Goal: Information Seeking & Learning: Learn about a topic

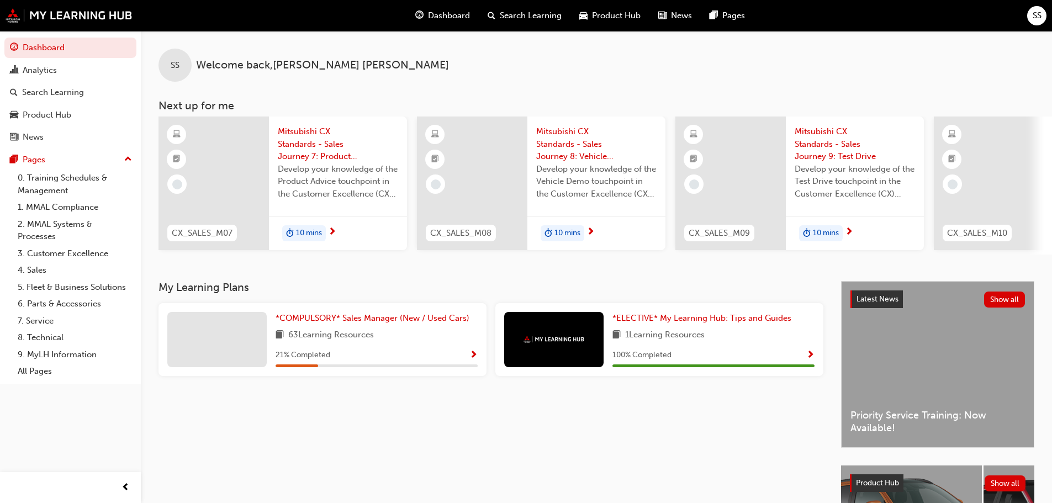
click at [309, 155] on span "Mitsubishi CX Standards - Sales Journey 7: Product Advice" at bounding box center [338, 144] width 120 height 38
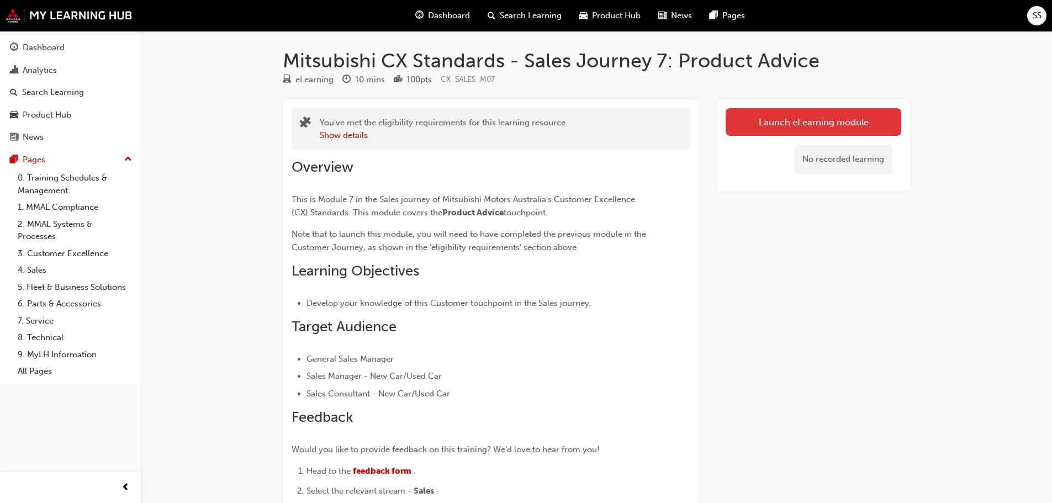
click at [762, 123] on link "Launch eLearning module" at bounding box center [814, 122] width 176 height 28
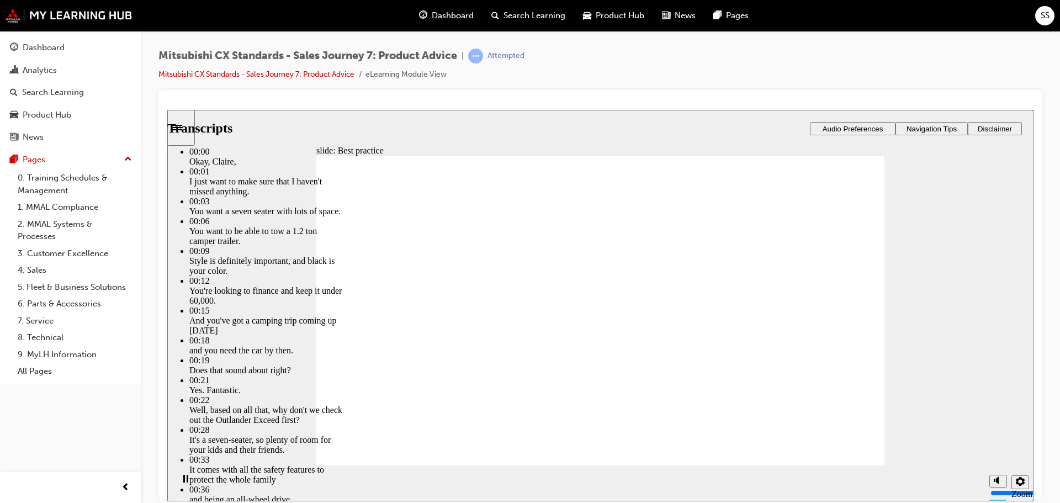
type input "89"
drag, startPoint x: 827, startPoint y: 432, endPoint x: 836, endPoint y: 444, distance: 14.7
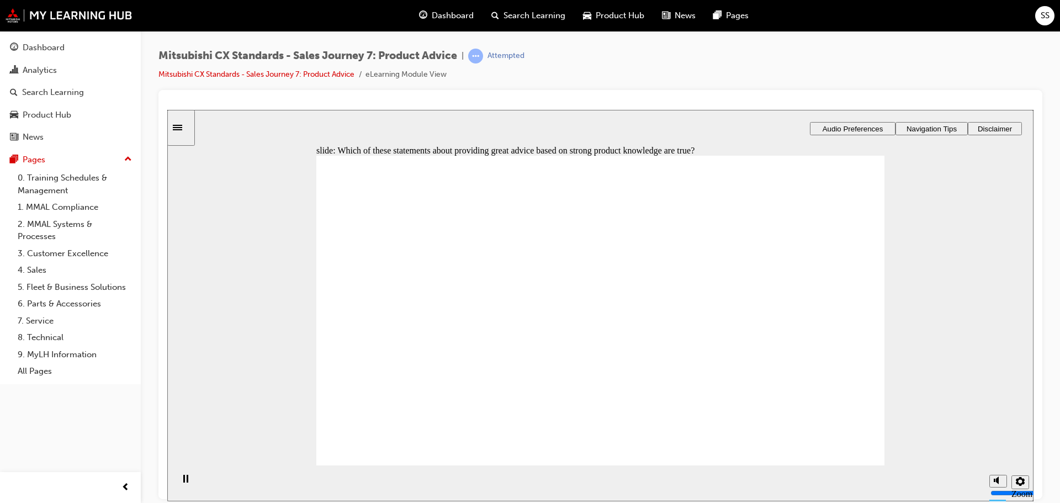
checkbox input "true"
drag, startPoint x: 358, startPoint y: 311, endPoint x: 573, endPoint y: 365, distance: 221.4
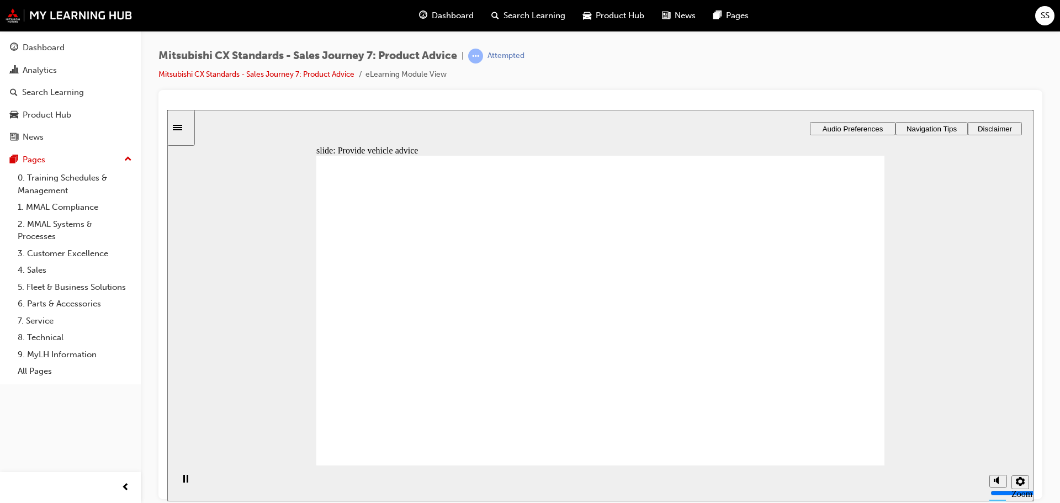
drag, startPoint x: 394, startPoint y: 356, endPoint x: 563, endPoint y: 293, distance: 179.8
drag, startPoint x: 406, startPoint y: 363, endPoint x: 832, endPoint y: 276, distance: 434.6
drag, startPoint x: 457, startPoint y: 359, endPoint x: 615, endPoint y: 314, distance: 164.2
drag, startPoint x: 444, startPoint y: 357, endPoint x: 567, endPoint y: 351, distance: 122.7
drag, startPoint x: 448, startPoint y: 363, endPoint x: 573, endPoint y: 383, distance: 126.3
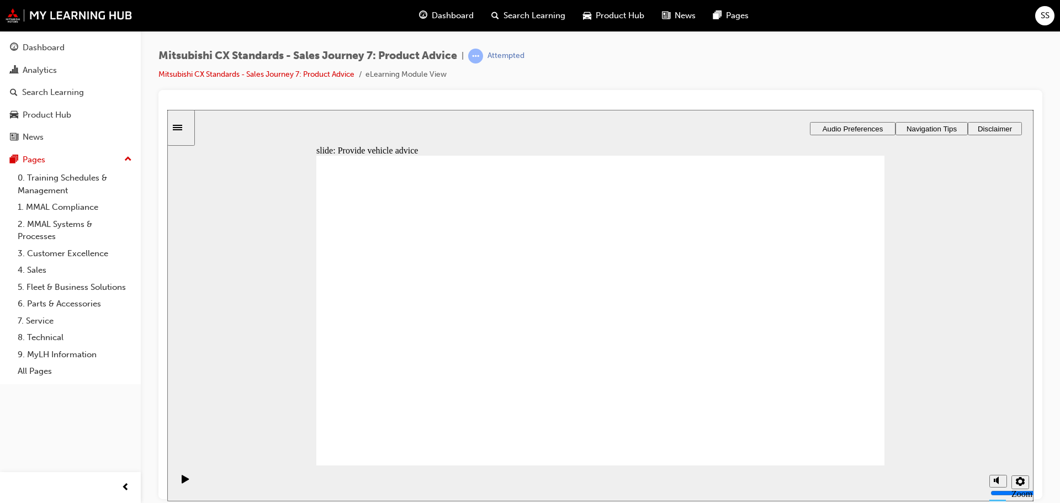
checkbox input "true"
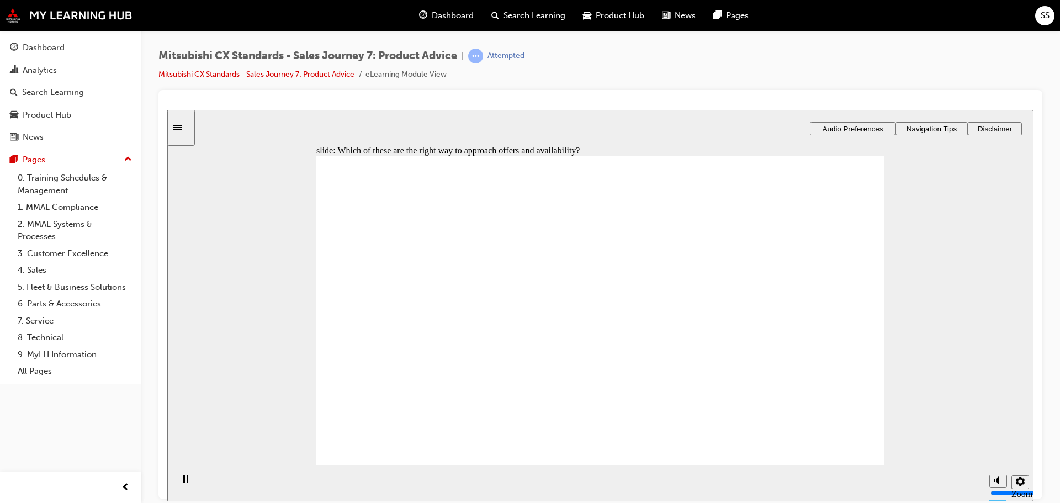
checkbox input "true"
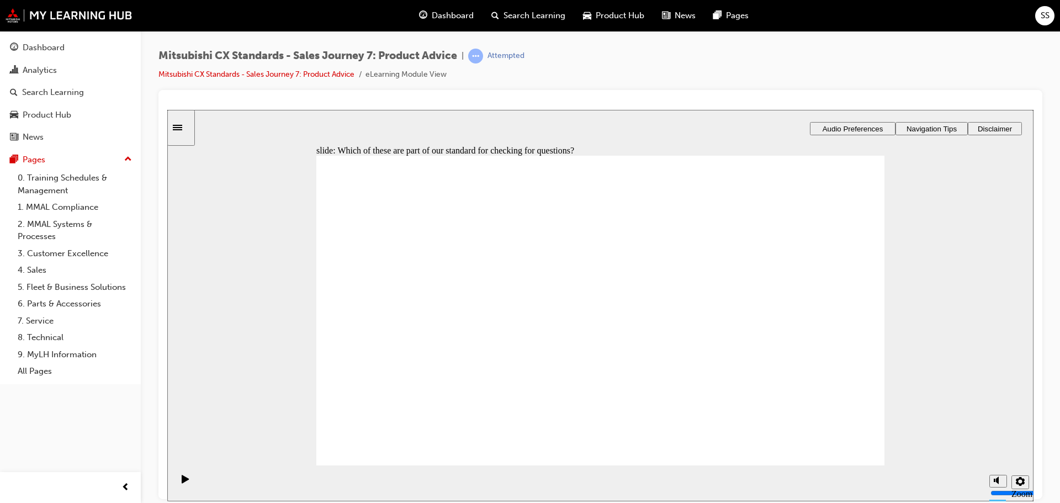
checkbox input "true"
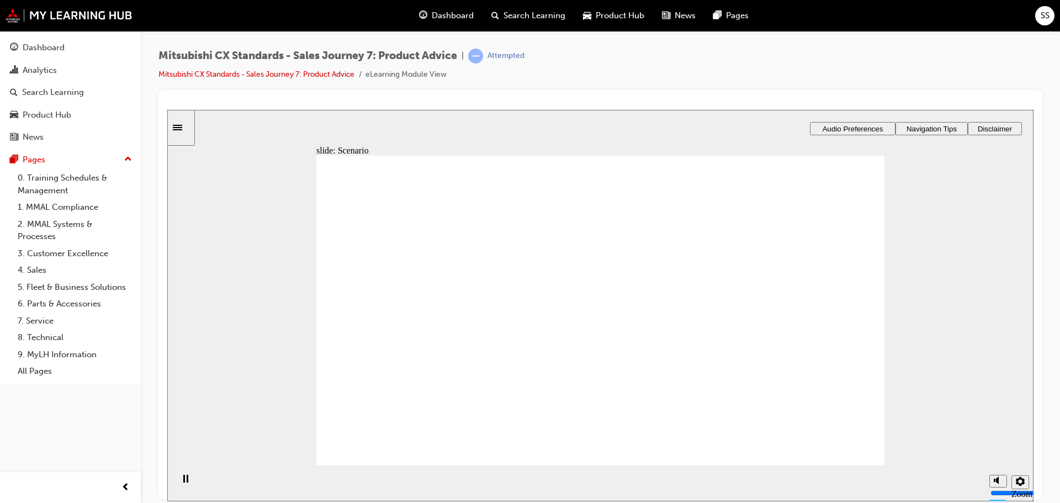
checkbox input "true"
drag, startPoint x: 353, startPoint y: 363, endPoint x: 357, endPoint y: 351, distance: 12.9
checkbox input "true"
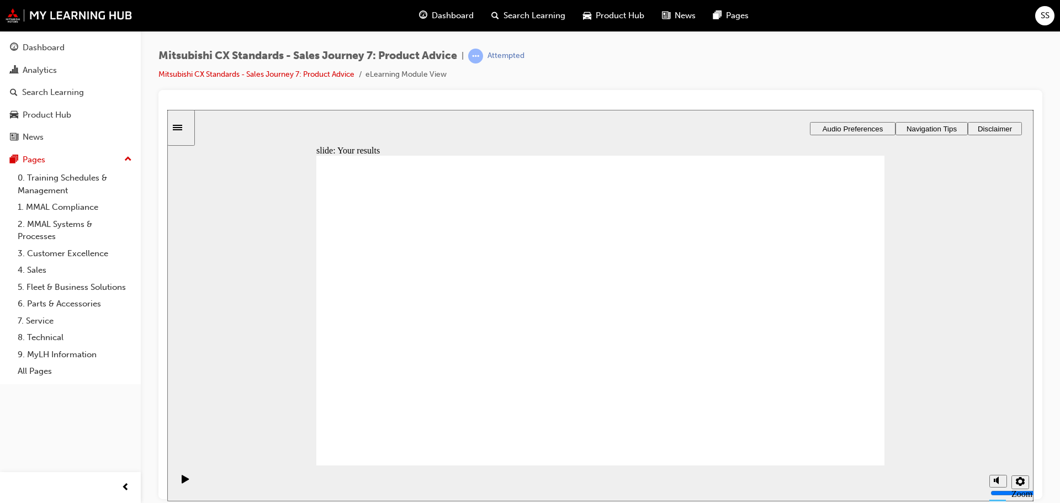
drag, startPoint x: 483, startPoint y: 345, endPoint x: 628, endPoint y: 334, distance: 145.6
drag, startPoint x: 497, startPoint y: 343, endPoint x: 806, endPoint y: 317, distance: 310.9
drag, startPoint x: 395, startPoint y: 350, endPoint x: 577, endPoint y: 334, distance: 182.4
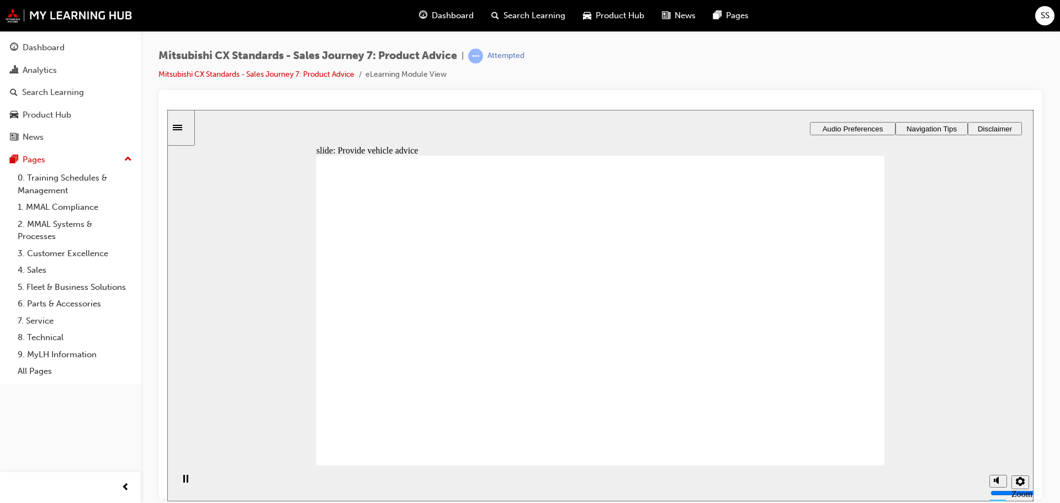
drag, startPoint x: 430, startPoint y: 356, endPoint x: 560, endPoint y: 361, distance: 130.5
drag, startPoint x: 432, startPoint y: 361, endPoint x: 780, endPoint y: 326, distance: 349.7
checkbox input "true"
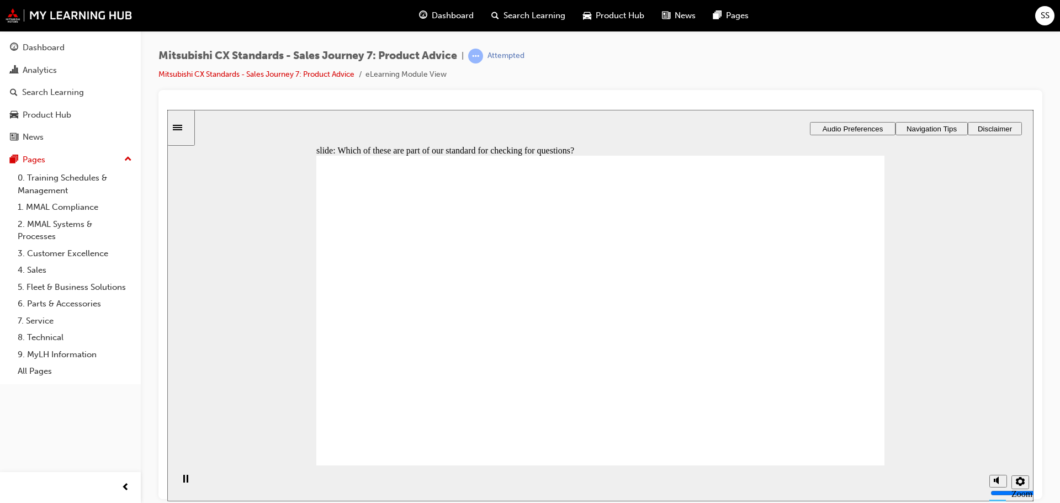
checkbox input "true"
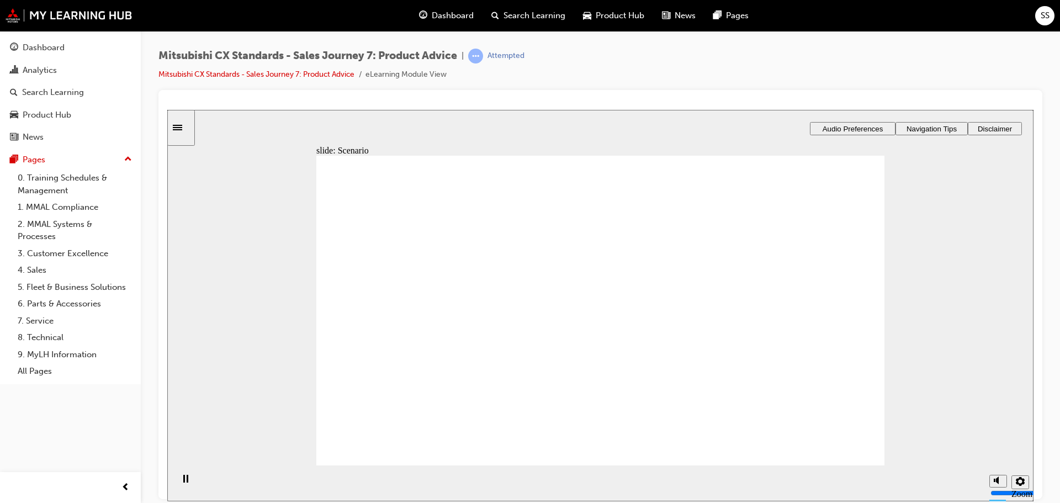
checkbox input "true"
drag, startPoint x: 572, startPoint y: 381, endPoint x: 594, endPoint y: 390, distance: 23.5
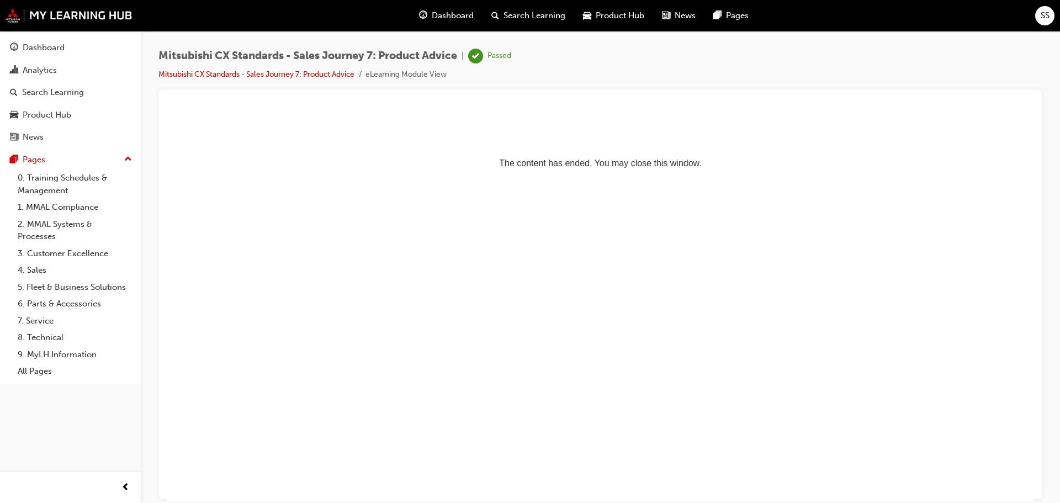
click at [462, 14] on span "Dashboard" at bounding box center [453, 15] width 42 height 13
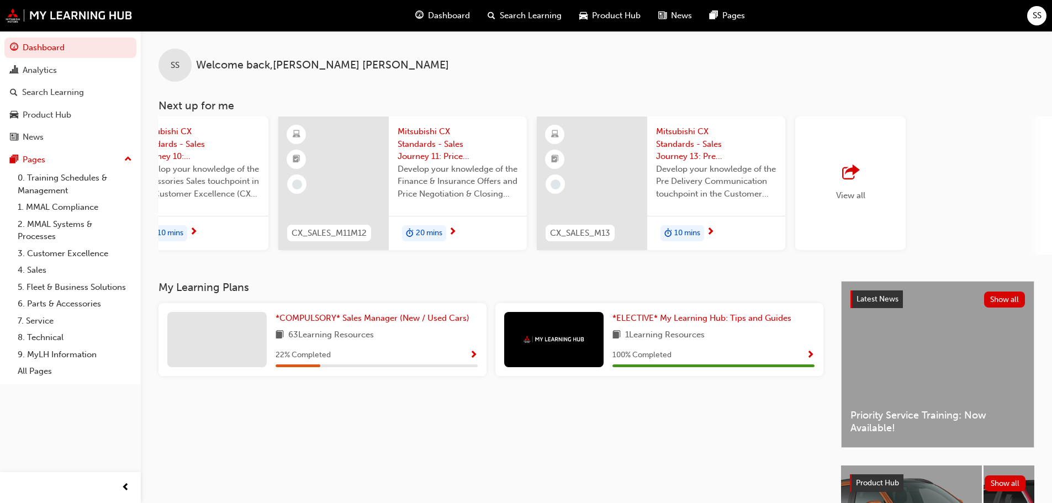
scroll to position [0, 481]
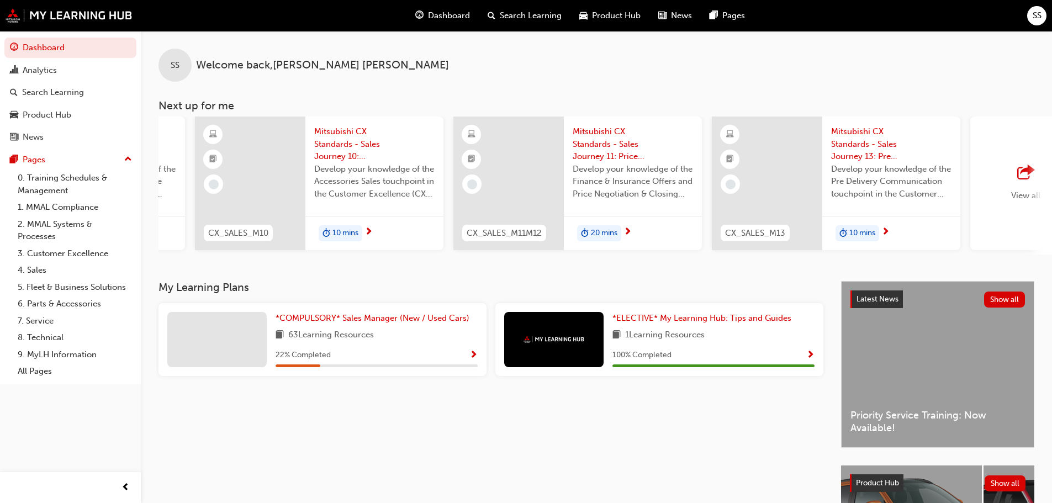
drag, startPoint x: 616, startPoint y: 261, endPoint x: 457, endPoint y: 446, distance: 243.9
click at [458, 447] on div "My Learning Plans *COMPULSORY* Sales Manager (New / Used Cars) 63 Learning Reso…" at bounding box center [500, 452] width 683 height 342
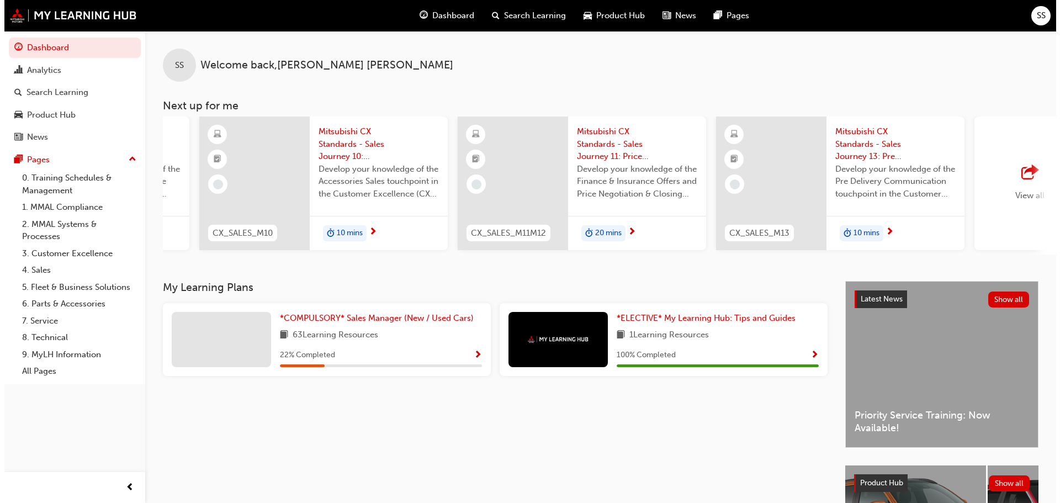
scroll to position [0, 0]
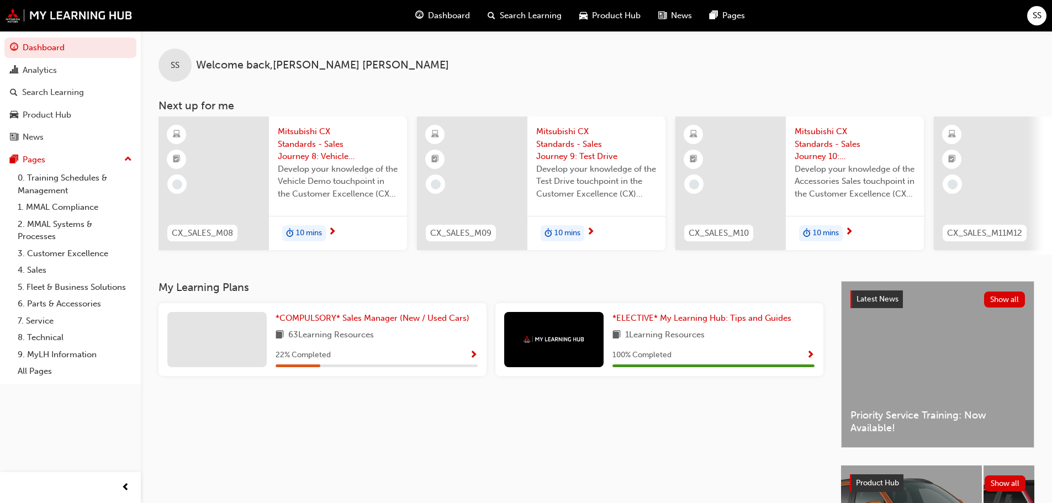
click at [298, 144] on span "Mitsubishi CX Standards - Sales Journey 8: Vehicle Demo" at bounding box center [338, 144] width 120 height 38
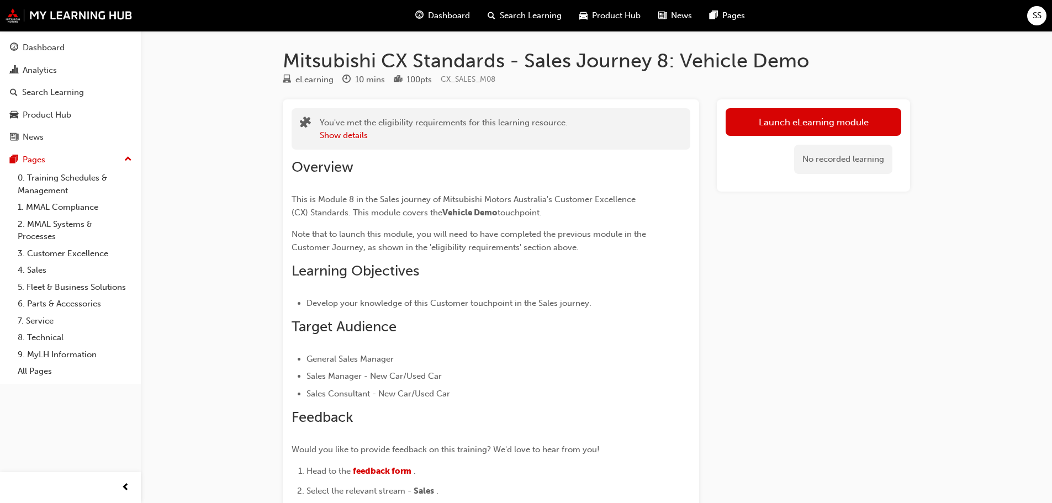
click at [816, 102] on div "Launch eLearning module No recorded learning" at bounding box center [813, 145] width 193 height 92
click at [805, 118] on link "Launch eLearning module" at bounding box center [814, 122] width 176 height 28
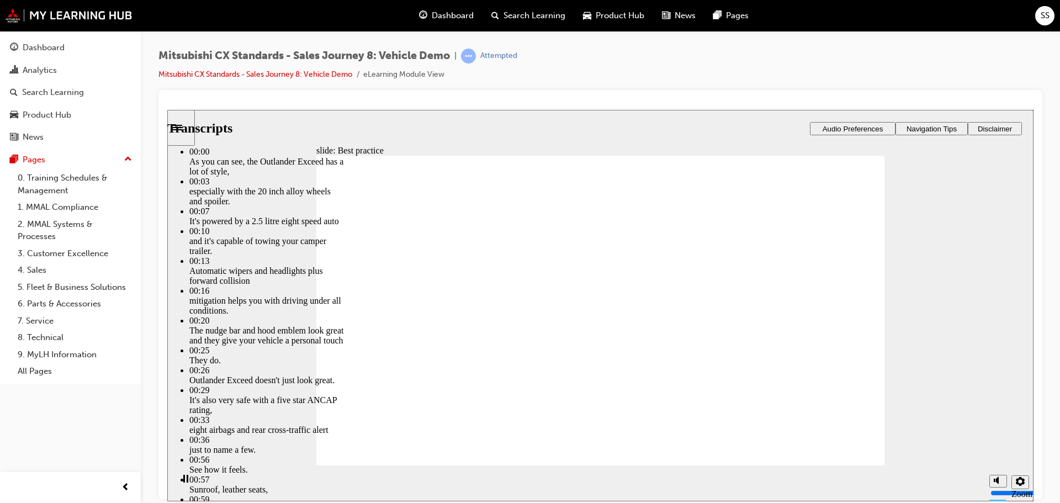
type input "89"
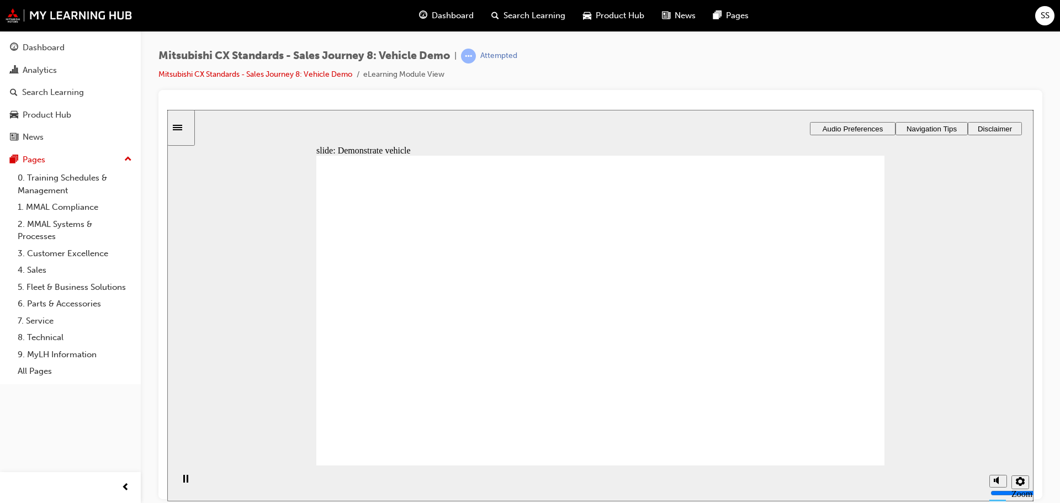
checkbox input "true"
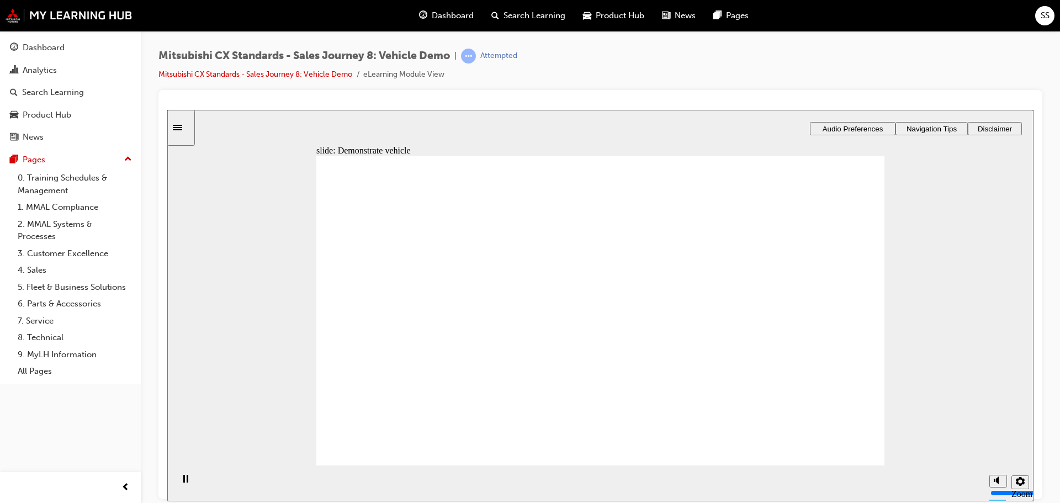
checkbox input "true"
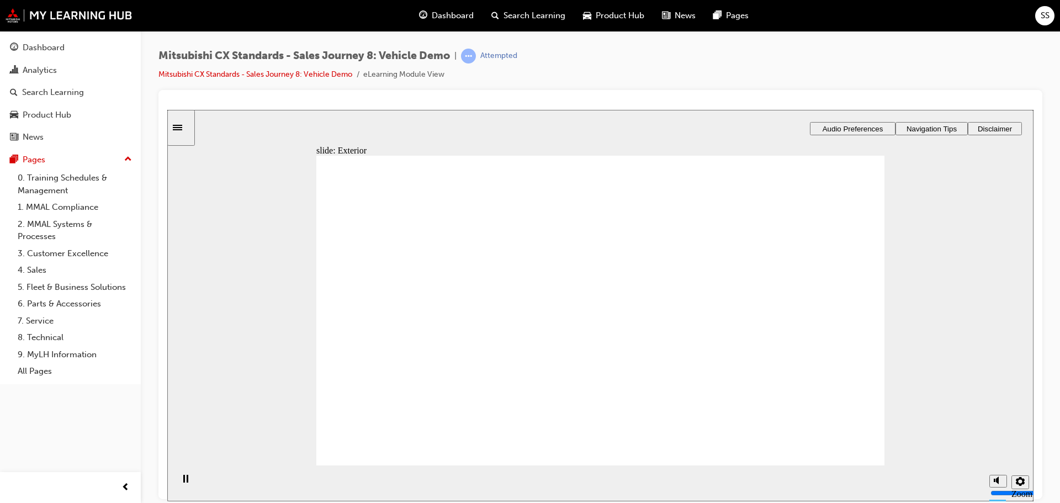
drag, startPoint x: 427, startPoint y: 335, endPoint x: 606, endPoint y: 324, distance: 179.9
drag, startPoint x: 495, startPoint y: 347, endPoint x: 832, endPoint y: 319, distance: 338.1
drag, startPoint x: 463, startPoint y: 350, endPoint x: 614, endPoint y: 339, distance: 151.2
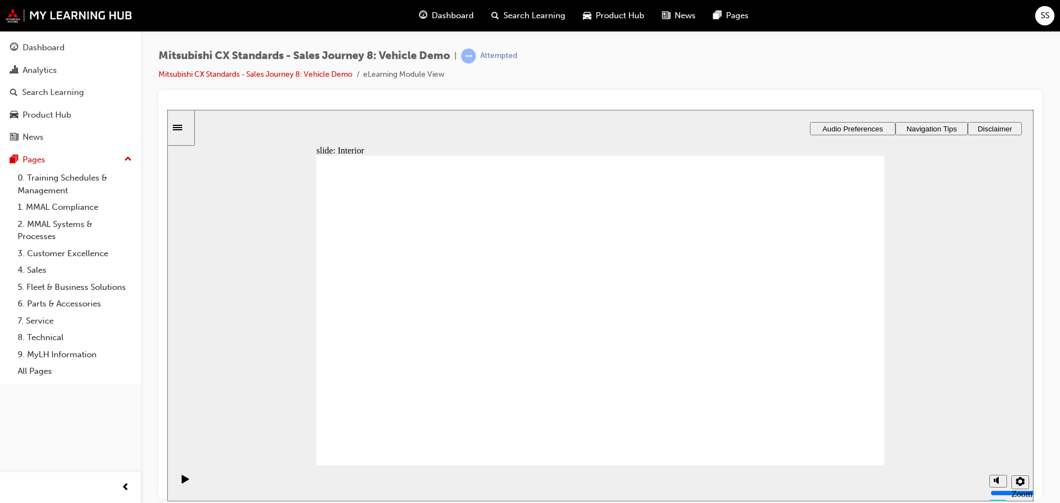
drag, startPoint x: 462, startPoint y: 349, endPoint x: 605, endPoint y: 355, distance: 142.6
checkbox input "true"
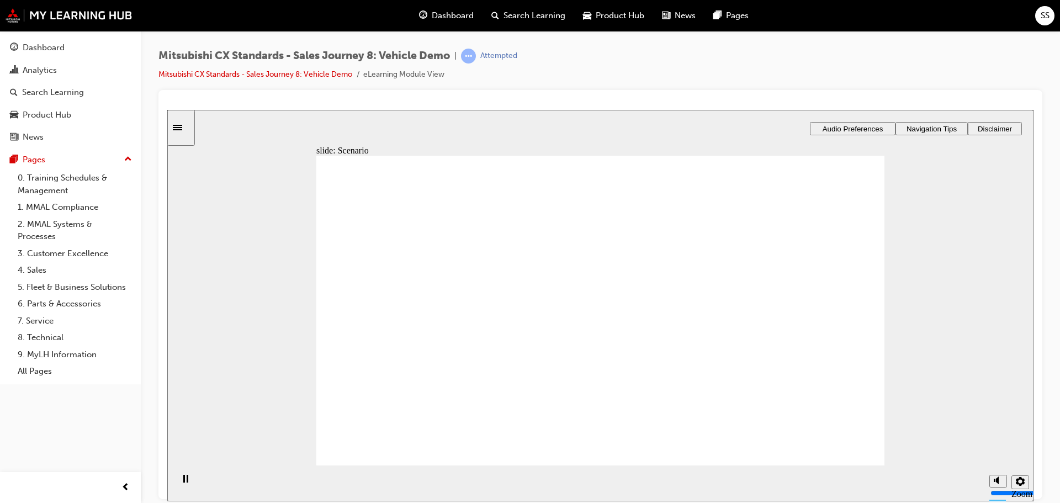
checkbox input "true"
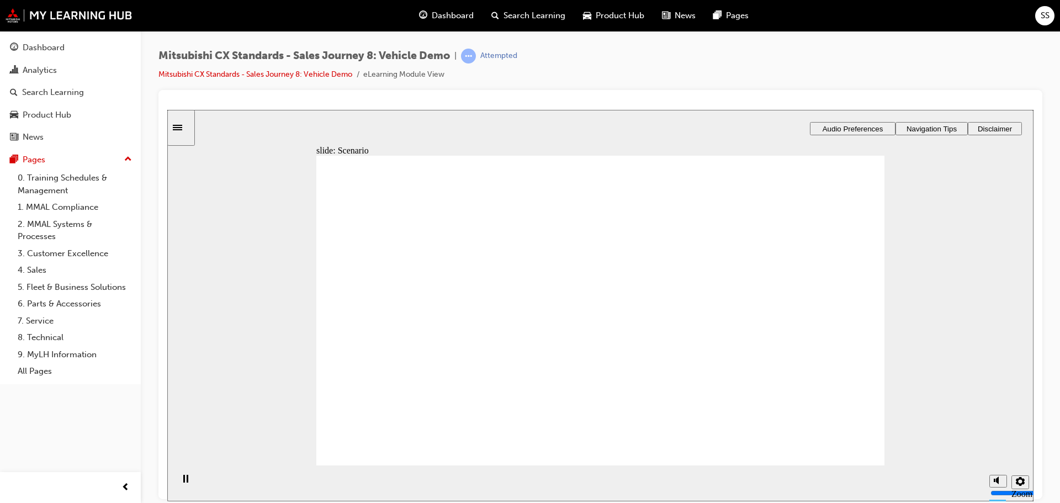
checkbox input "true"
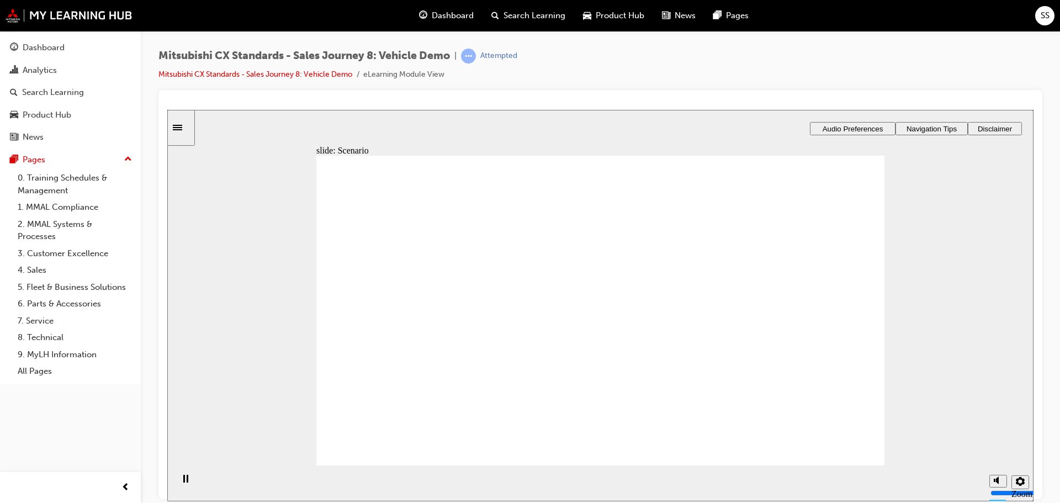
checkbox input "true"
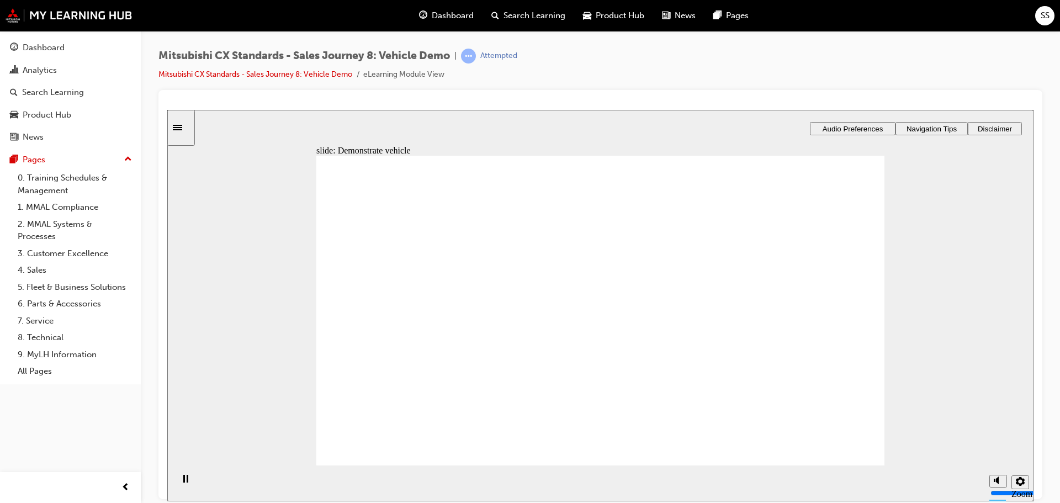
checkbox input "true"
drag, startPoint x: 428, startPoint y: 345, endPoint x: 548, endPoint y: 384, distance: 126.6
checkbox input "true"
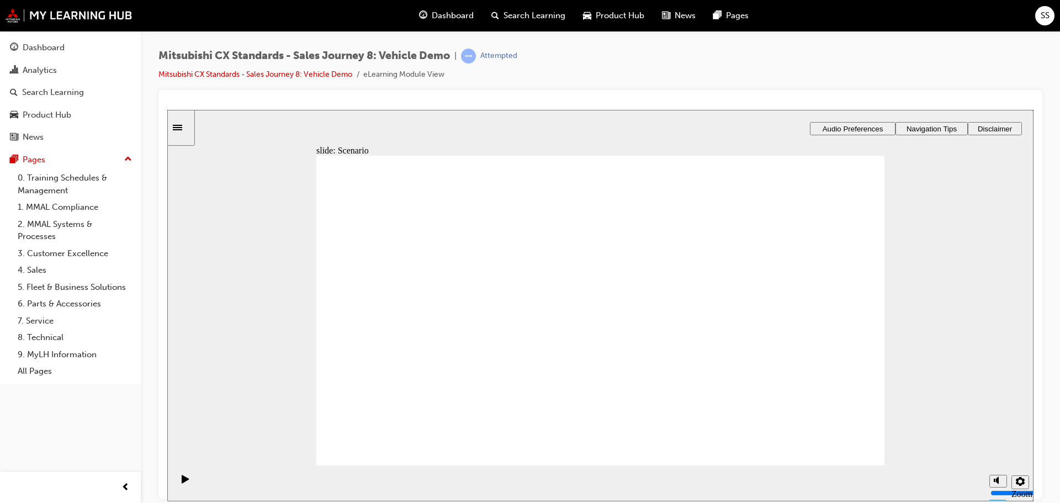
checkbox input "true"
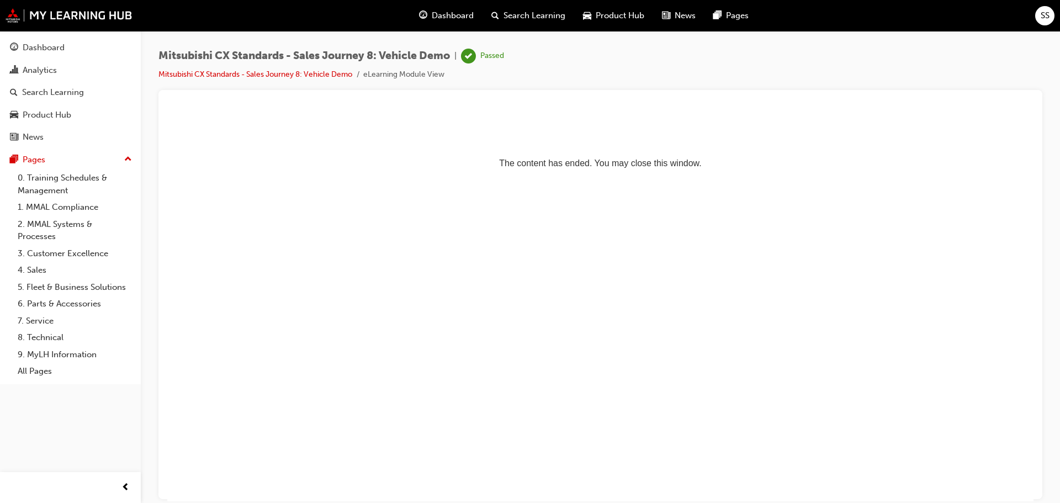
click at [449, 17] on span "Dashboard" at bounding box center [453, 15] width 42 height 13
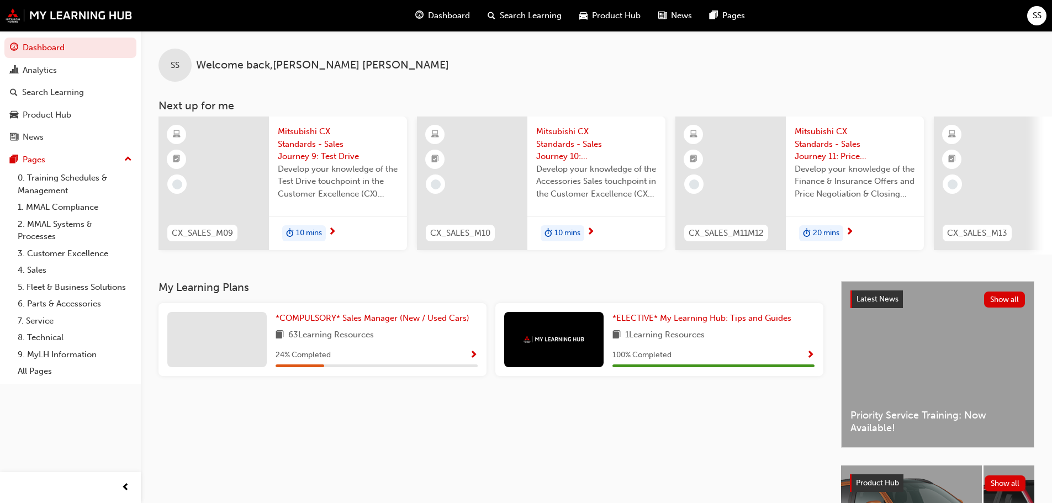
click at [306, 153] on span "Mitsubishi CX Standards - Sales Journey 9: Test Drive" at bounding box center [338, 144] width 120 height 38
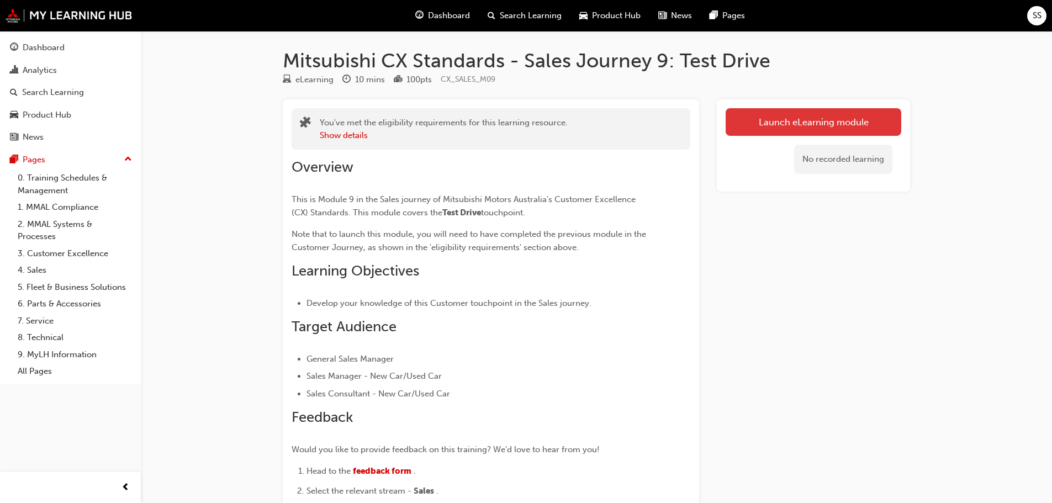
click at [752, 122] on link "Launch eLearning module" at bounding box center [814, 122] width 176 height 28
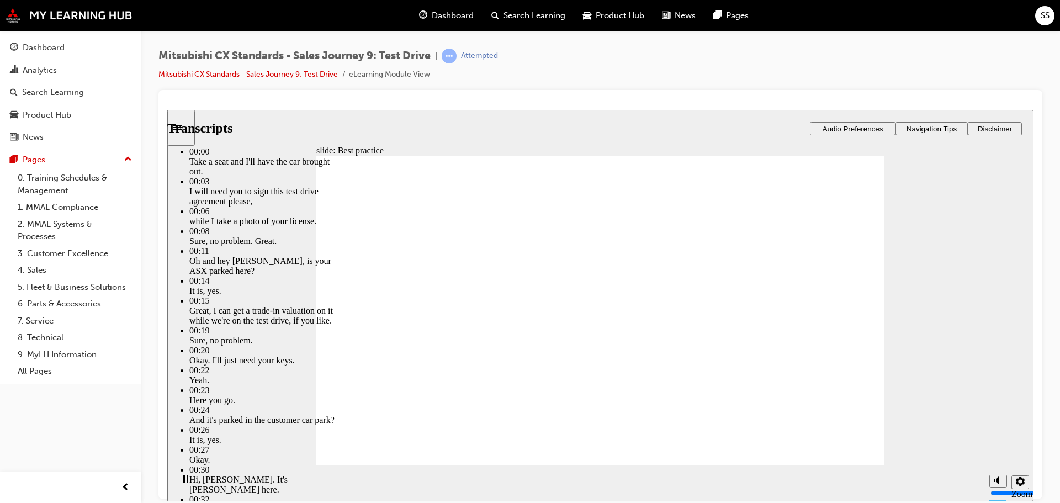
type input "170"
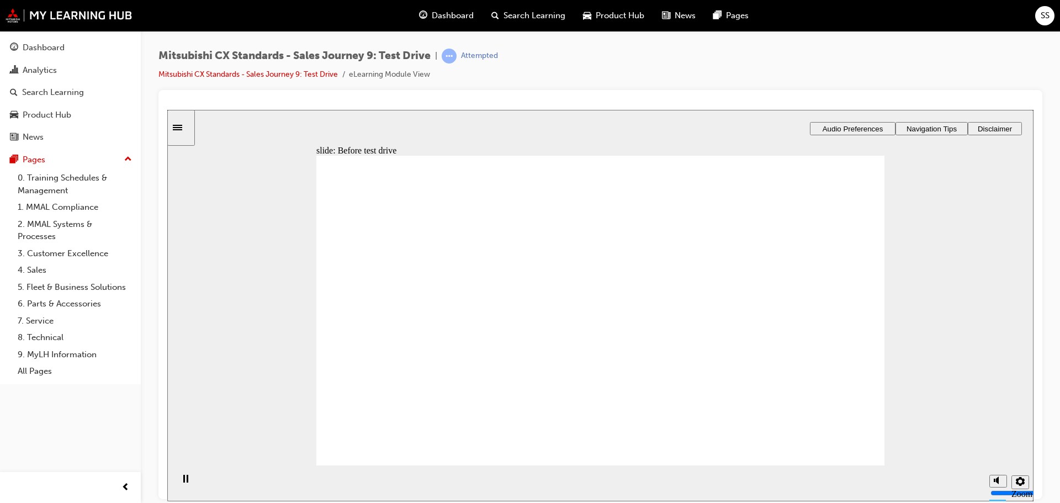
drag, startPoint x: 427, startPoint y: 344, endPoint x: 620, endPoint y: 289, distance: 200.9
drag, startPoint x: 441, startPoint y: 352, endPoint x: 590, endPoint y: 328, distance: 151.6
drag, startPoint x: 451, startPoint y: 355, endPoint x: 625, endPoint y: 322, distance: 177.0
drag, startPoint x: 457, startPoint y: 353, endPoint x: 611, endPoint y: 335, distance: 155.2
drag, startPoint x: 456, startPoint y: 355, endPoint x: 557, endPoint y: 360, distance: 101.2
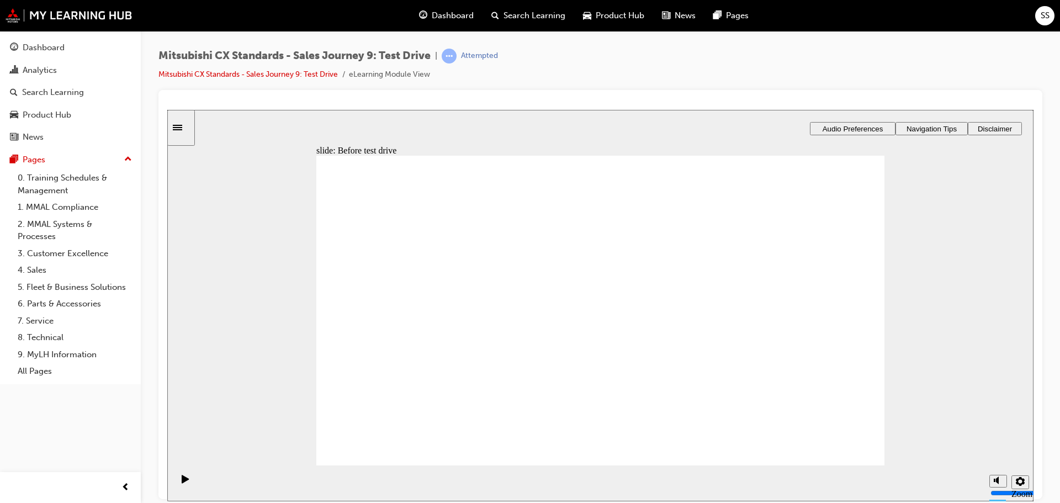
drag, startPoint x: 458, startPoint y: 355, endPoint x: 757, endPoint y: 297, distance: 305.0
drag, startPoint x: 488, startPoint y: 347, endPoint x: 582, endPoint y: 381, distance: 99.2
drag, startPoint x: 466, startPoint y: 355, endPoint x: 562, endPoint y: 398, distance: 105.6
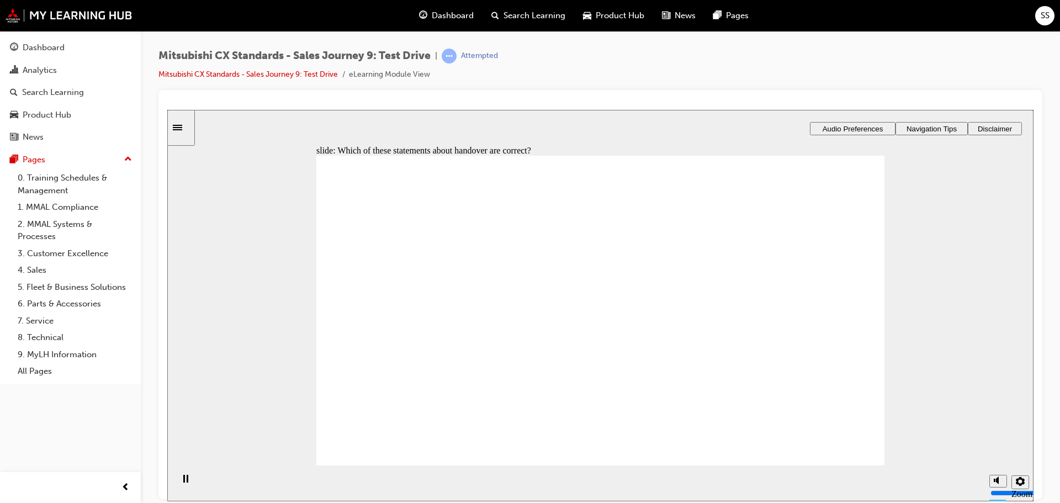
checkbox input "true"
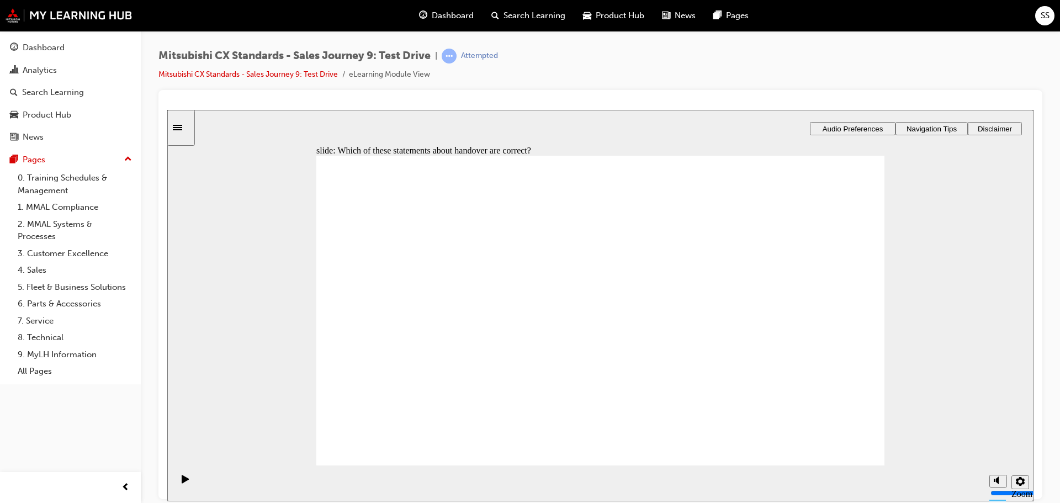
checkbox input "true"
drag, startPoint x: 599, startPoint y: 414, endPoint x: 617, endPoint y: 415, distance: 18.3
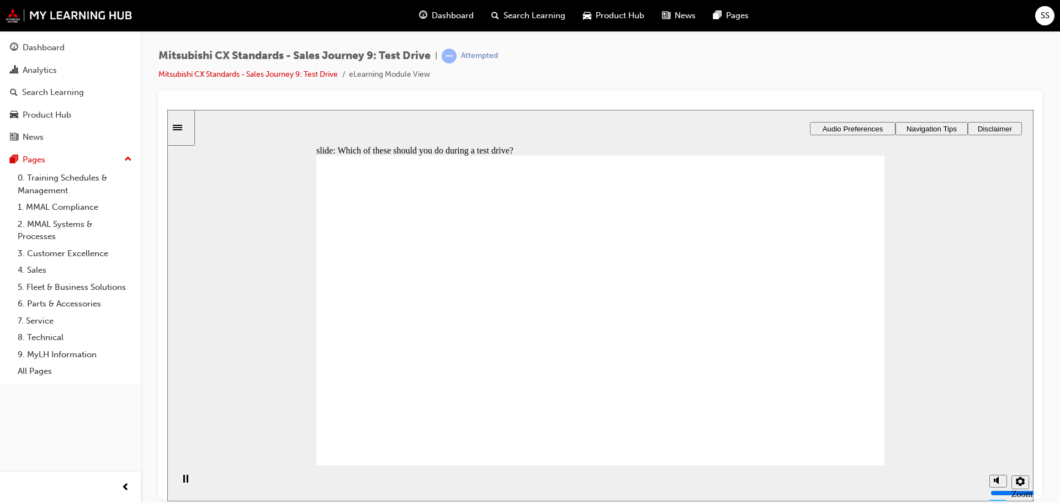
checkbox input "true"
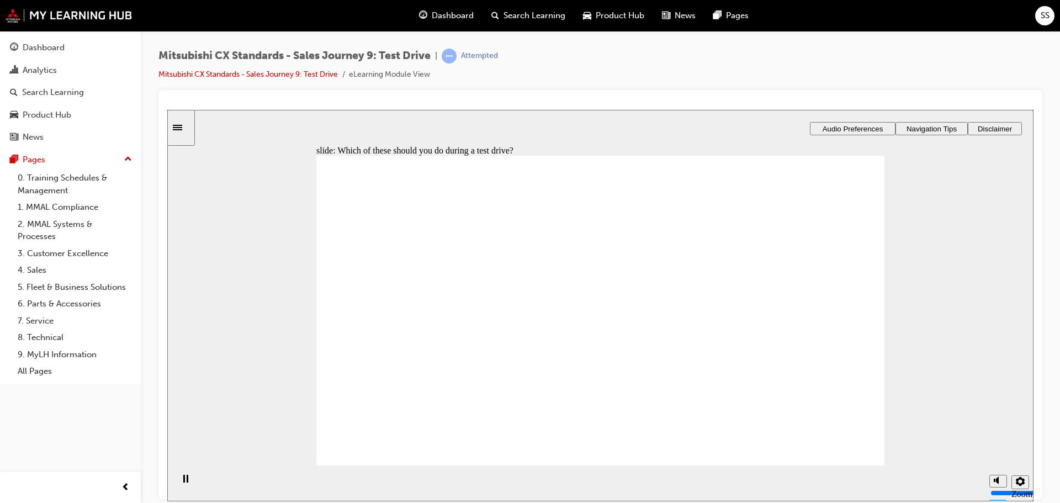
checkbox input "true"
drag, startPoint x: 542, startPoint y: 284, endPoint x: 531, endPoint y: 267, distance: 21.1
checkbox input "true"
checkbox input "false"
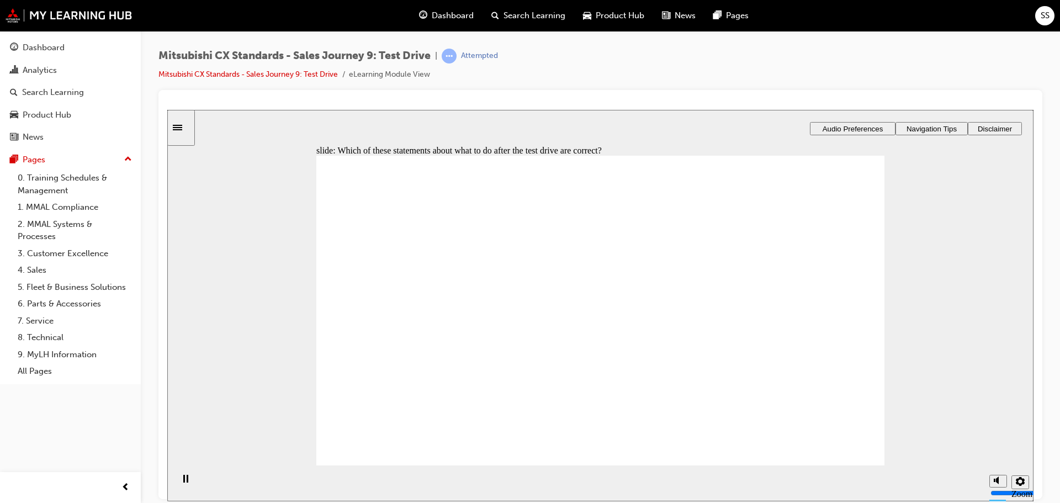
drag, startPoint x: 627, startPoint y: 393, endPoint x: 790, endPoint y: 239, distance: 224.6
drag, startPoint x: 641, startPoint y: 268, endPoint x: 759, endPoint y: 402, distance: 178.8
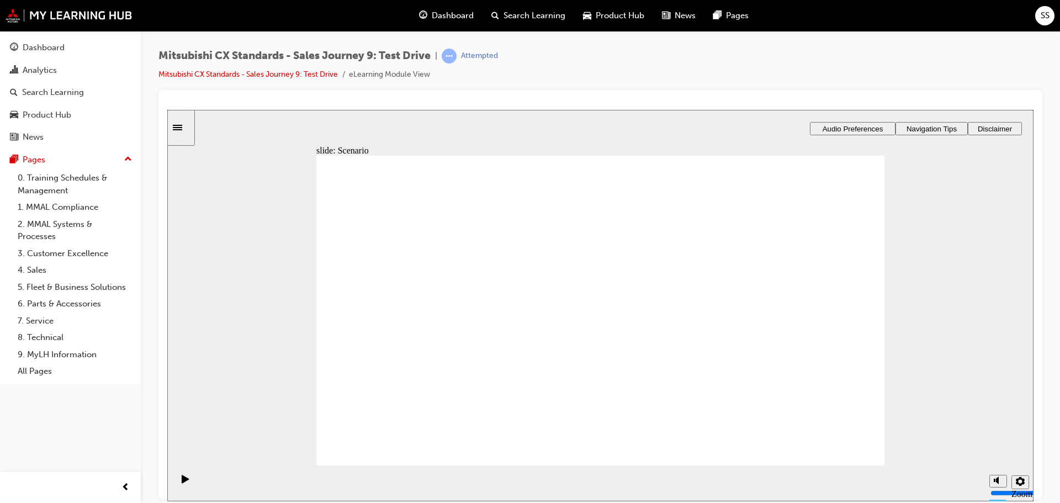
drag, startPoint x: 587, startPoint y: 280, endPoint x: 744, endPoint y: 279, distance: 156.9
drag, startPoint x: 602, startPoint y: 348, endPoint x: 767, endPoint y: 308, distance: 170.0
drag, startPoint x: 667, startPoint y: 313, endPoint x: 762, endPoint y: 343, distance: 100.1
drag, startPoint x: 851, startPoint y: 349, endPoint x: 848, endPoint y: 268, distance: 80.7
drag, startPoint x: 597, startPoint y: 282, endPoint x: 794, endPoint y: 353, distance: 209.6
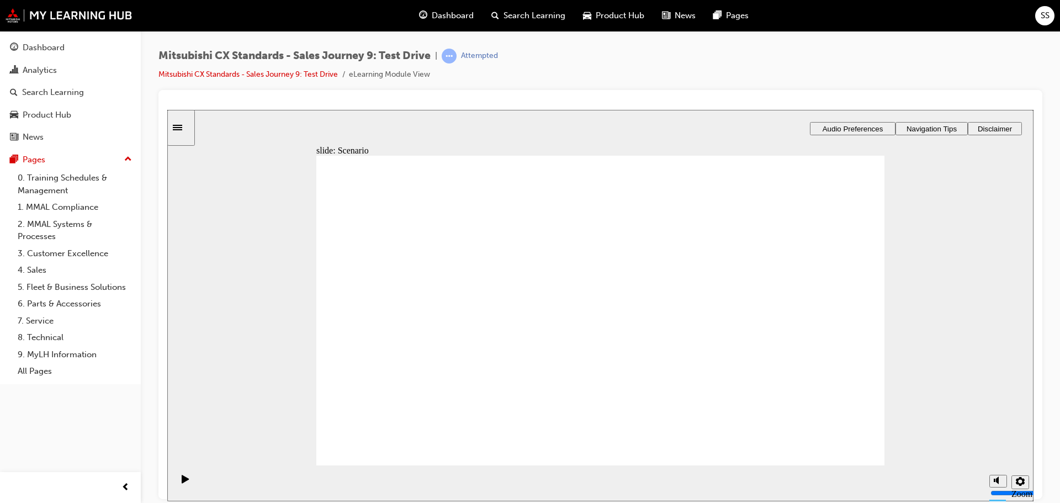
drag, startPoint x: 461, startPoint y: 343, endPoint x: 643, endPoint y: 274, distance: 194.9
drag, startPoint x: 462, startPoint y: 352, endPoint x: 614, endPoint y: 287, distance: 165.5
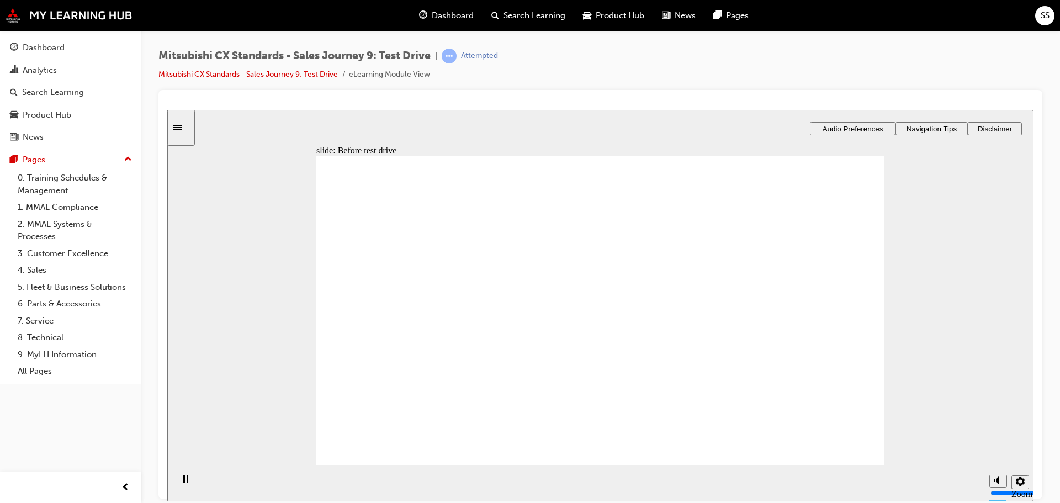
drag, startPoint x: 470, startPoint y: 345, endPoint x: 593, endPoint y: 299, distance: 131.4
drag, startPoint x: 450, startPoint y: 353, endPoint x: 580, endPoint y: 331, distance: 132.2
drag, startPoint x: 448, startPoint y: 354, endPoint x: 817, endPoint y: 266, distance: 379.4
drag, startPoint x: 455, startPoint y: 355, endPoint x: 857, endPoint y: 281, distance: 408.3
drag, startPoint x: 388, startPoint y: 355, endPoint x: 558, endPoint y: 388, distance: 173.8
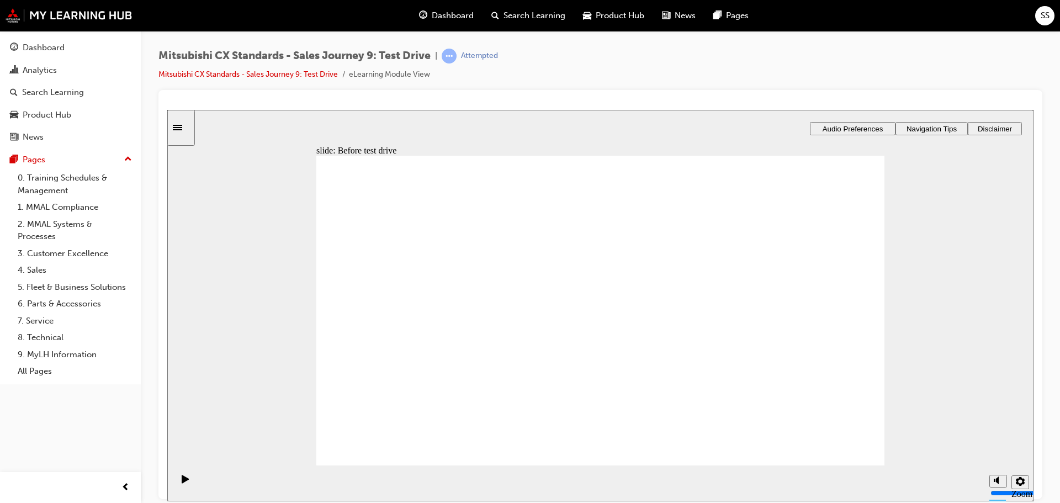
checkbox input "true"
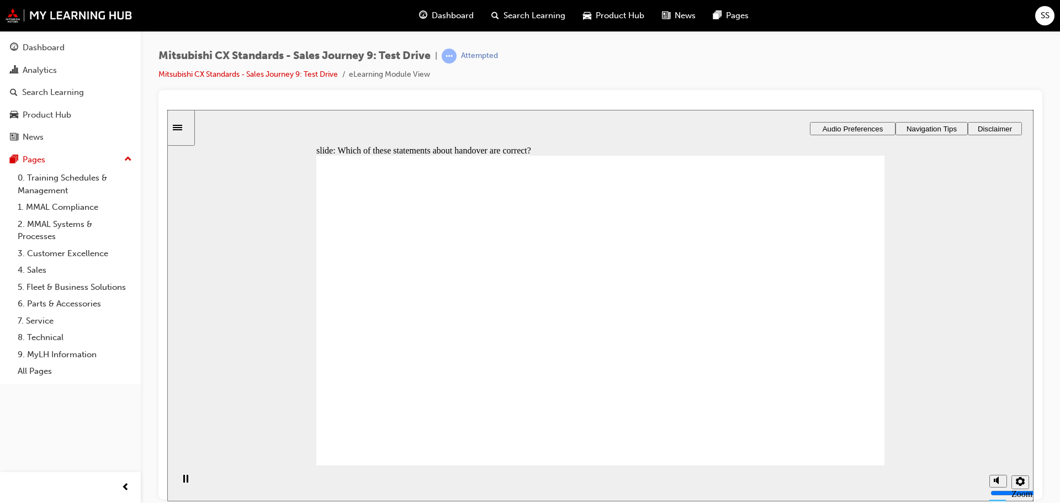
checkbox input "true"
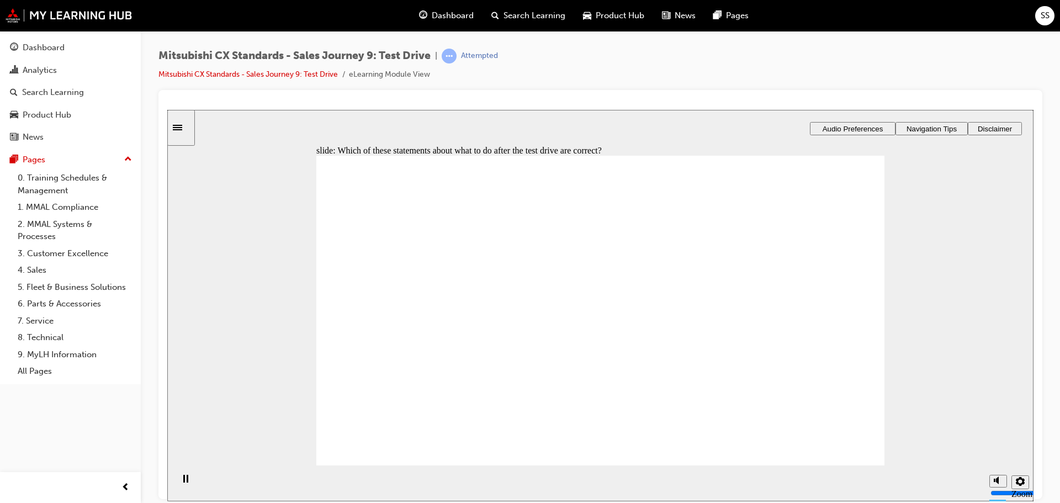
checkbox input "true"
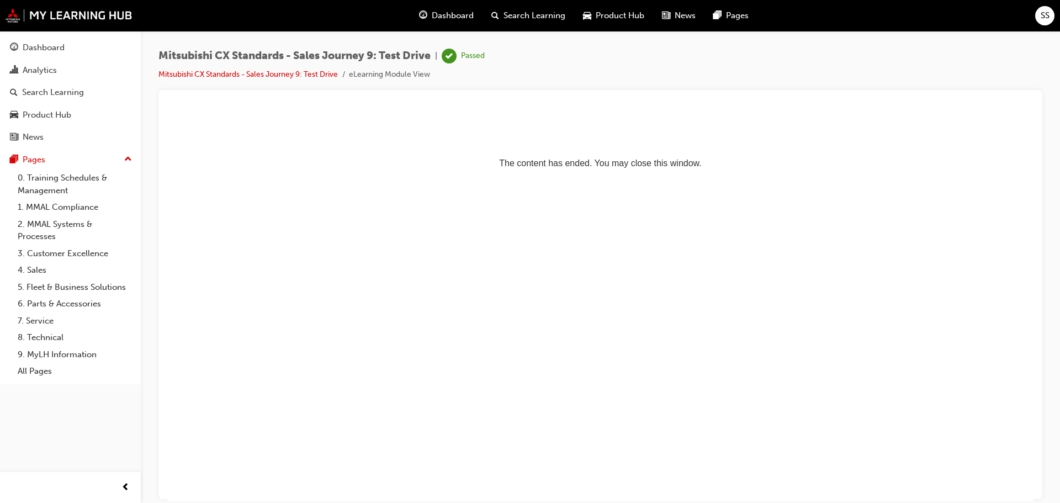
click at [452, 18] on span "Dashboard" at bounding box center [453, 15] width 42 height 13
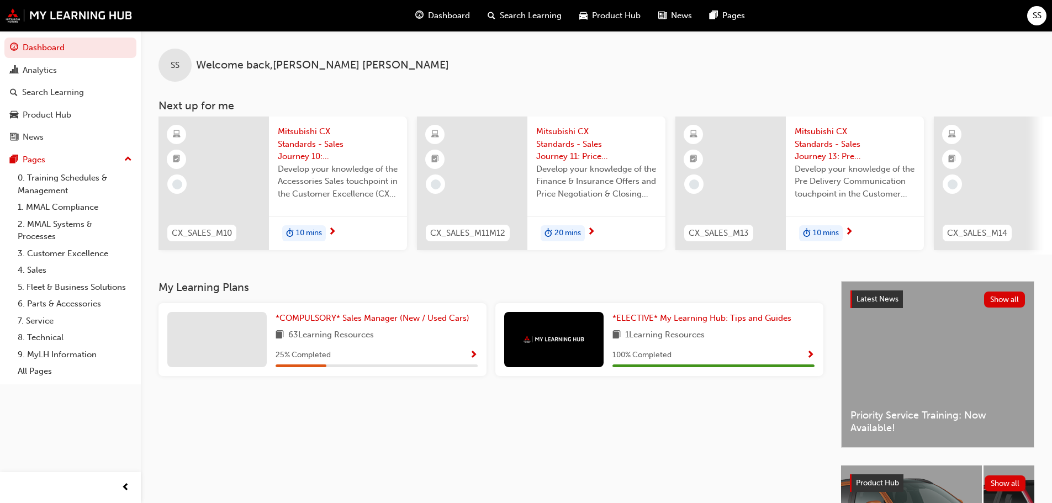
click at [300, 154] on span "Mitsubishi CX Standards - Sales Journey 10: Accessories Sales" at bounding box center [338, 144] width 120 height 38
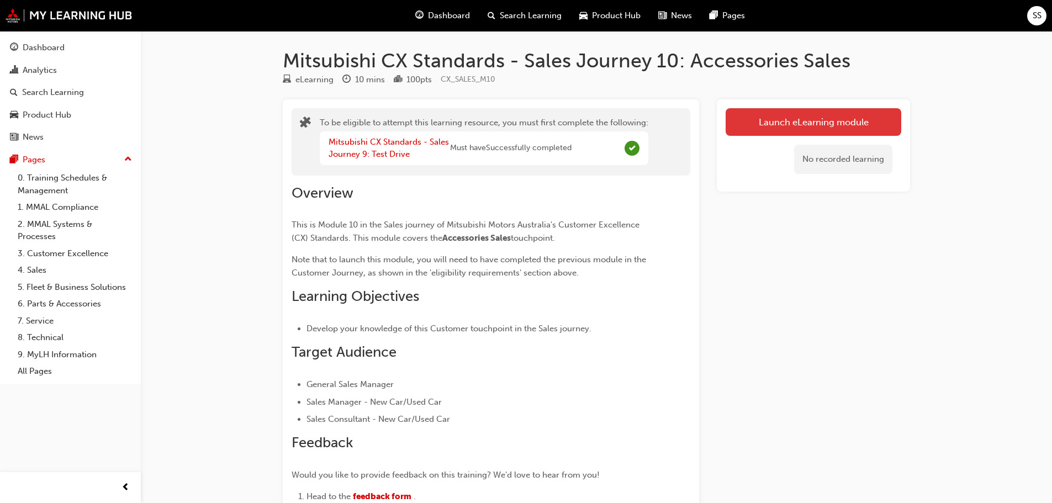
click at [800, 131] on button "Launch eLearning module" at bounding box center [814, 122] width 176 height 28
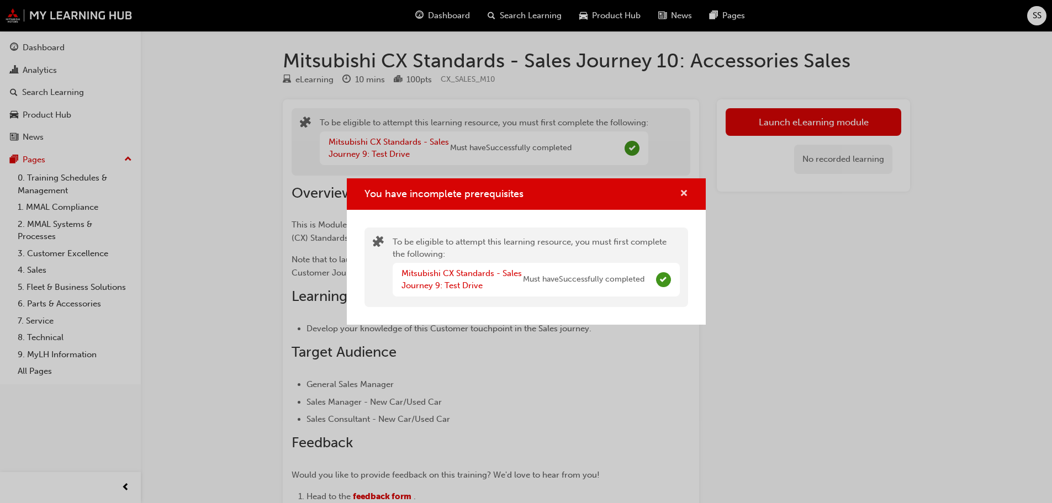
click at [684, 189] on span "cross-icon" at bounding box center [684, 194] width 8 height 10
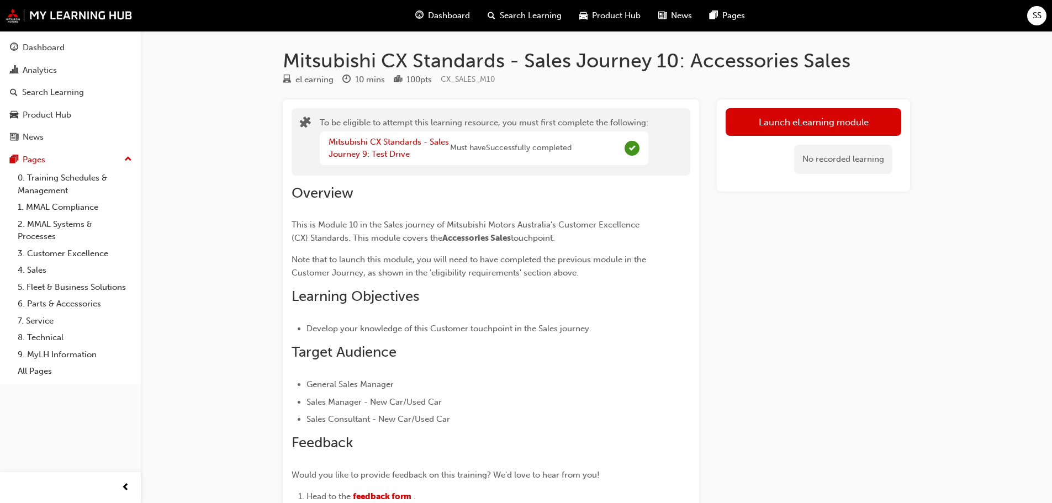
click at [441, 21] on span "Dashboard" at bounding box center [449, 15] width 42 height 13
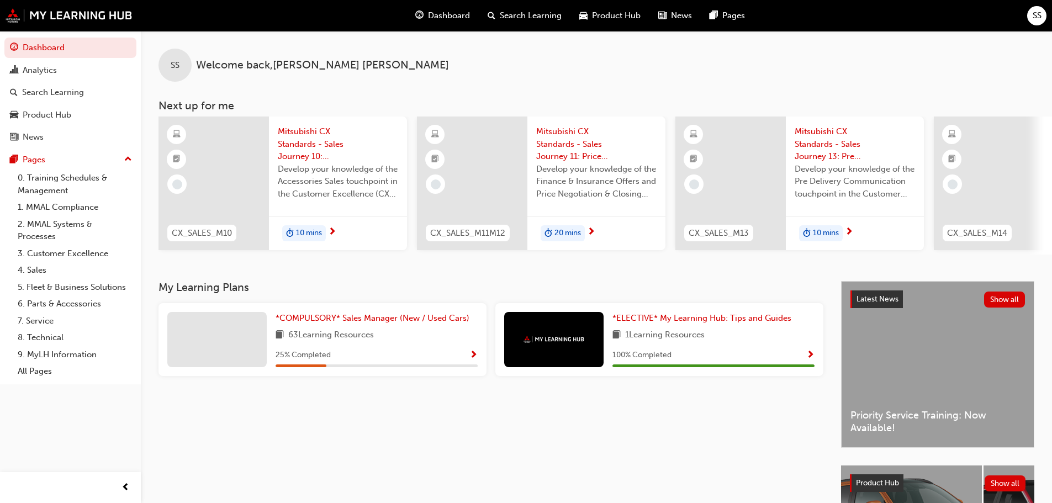
click at [306, 152] on span "Mitsubishi CX Standards - Sales Journey 10: Accessories Sales" at bounding box center [338, 144] width 120 height 38
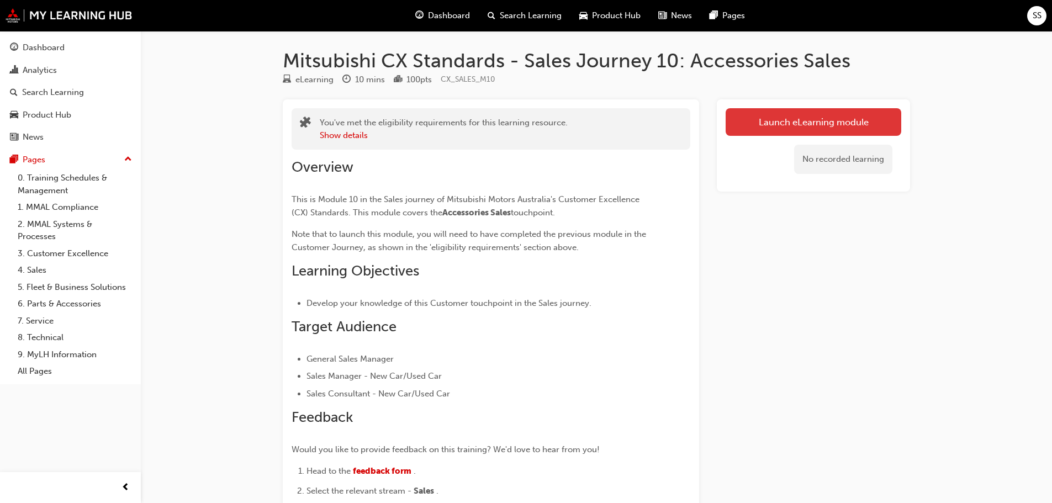
click at [786, 128] on button "Launch eLearning module" at bounding box center [814, 122] width 176 height 28
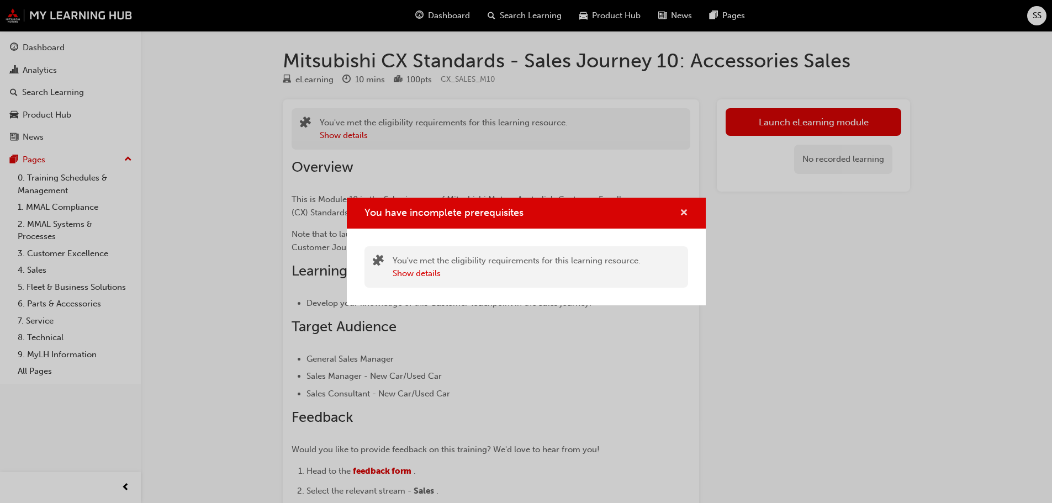
click at [682, 211] on span "cross-icon" at bounding box center [684, 214] width 8 height 10
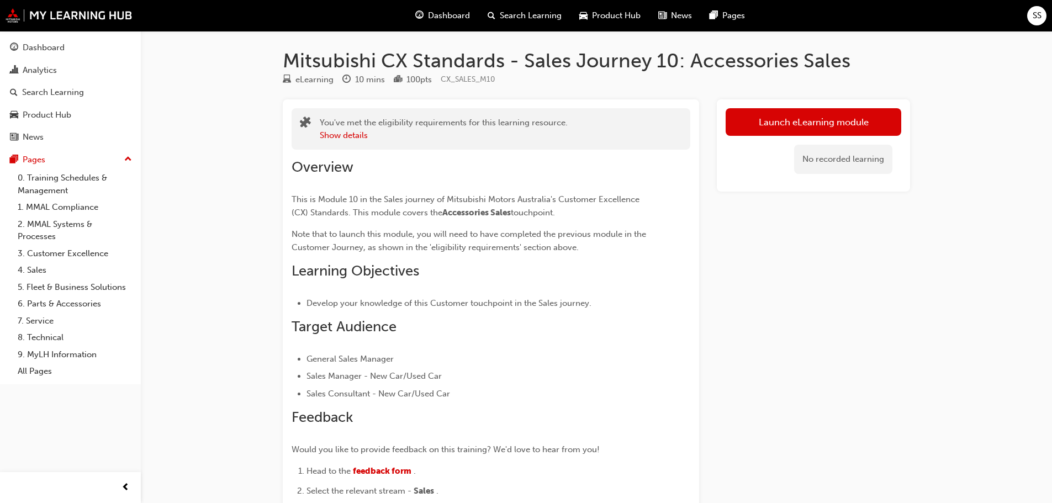
click at [435, 25] on div "Dashboard" at bounding box center [442, 15] width 72 height 23
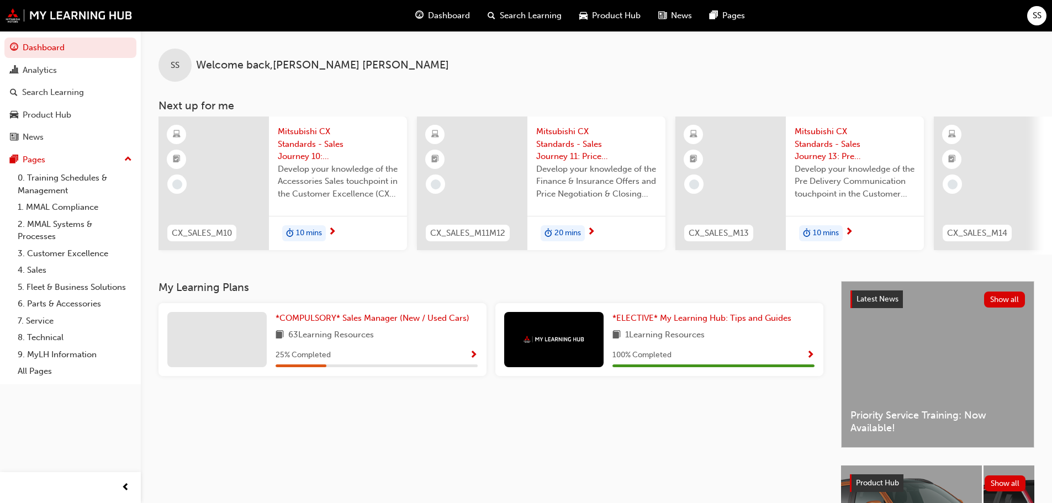
click at [291, 150] on span "Mitsubishi CX Standards - Sales Journey 10: Accessories Sales" at bounding box center [338, 144] width 120 height 38
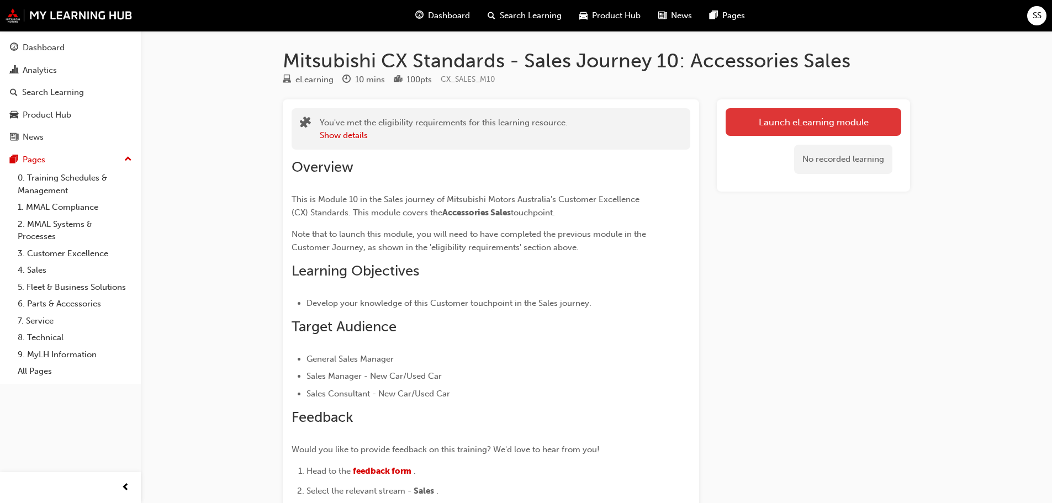
click at [772, 121] on button "Launch eLearning module" at bounding box center [814, 122] width 176 height 28
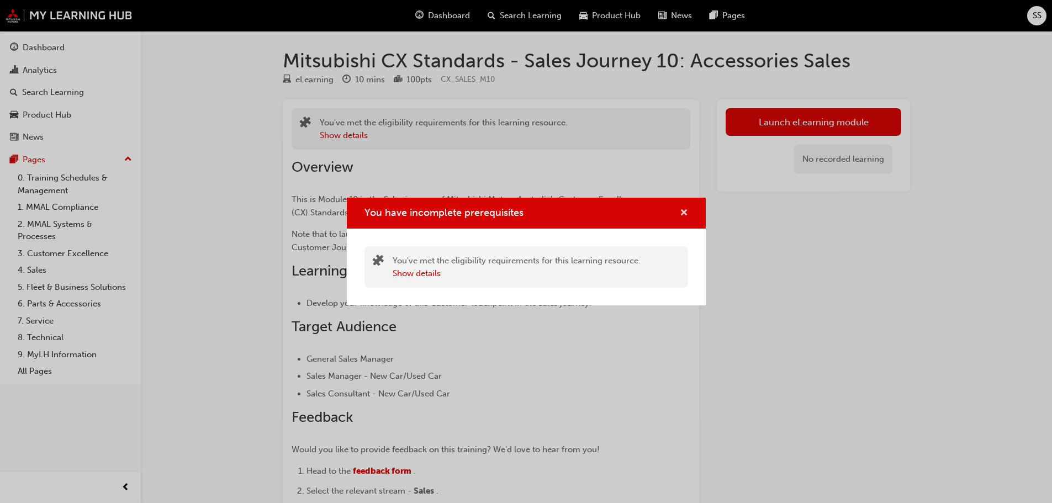
click at [681, 210] on span "cross-icon" at bounding box center [684, 214] width 8 height 10
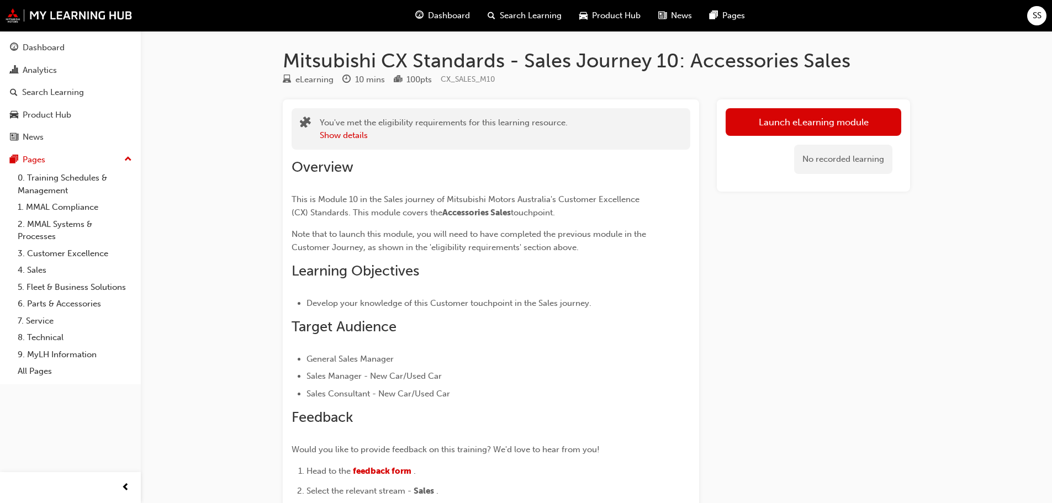
click at [425, 17] on div "Dashboard" at bounding box center [442, 15] width 72 height 23
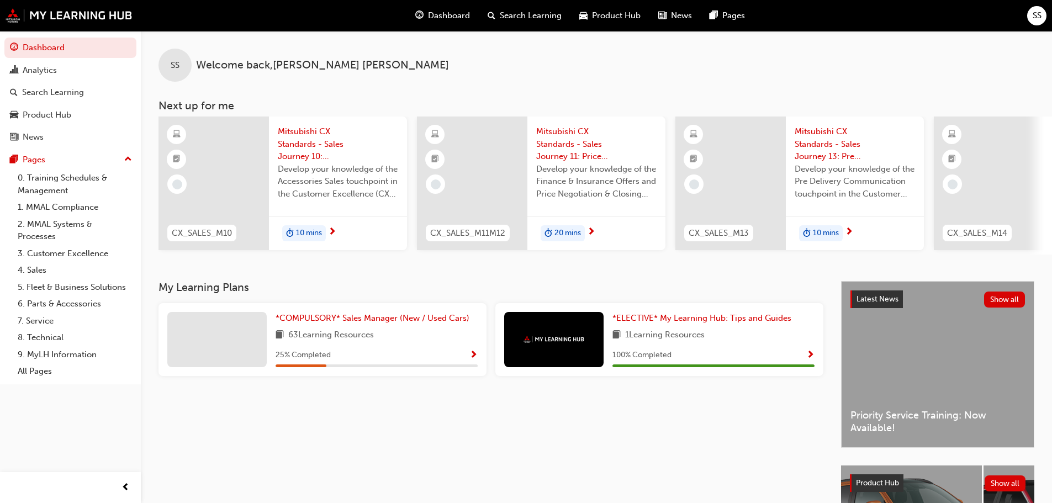
click at [302, 145] on span "Mitsubishi CX Standards - Sales Journey 10: Accessories Sales" at bounding box center [338, 144] width 120 height 38
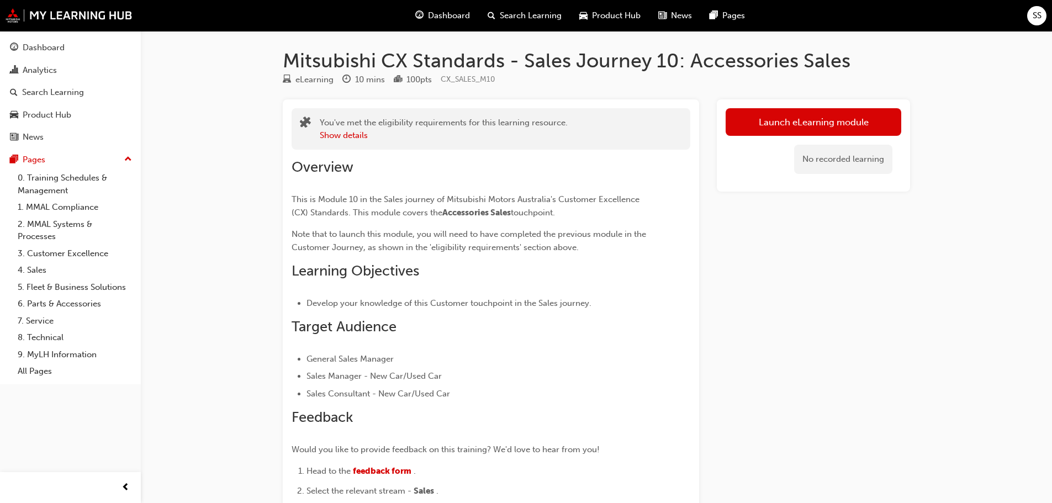
click at [792, 119] on link "Launch eLearning module" at bounding box center [814, 122] width 176 height 28
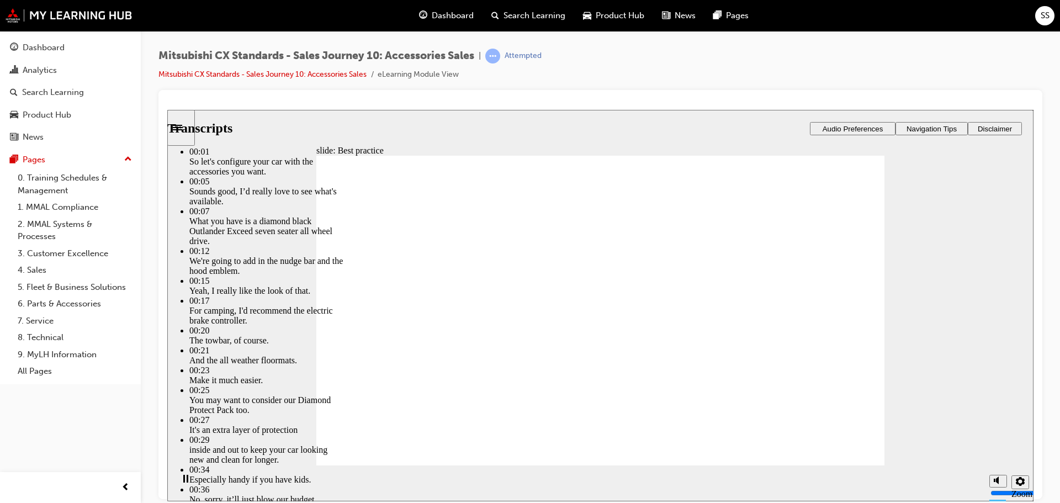
type input "89"
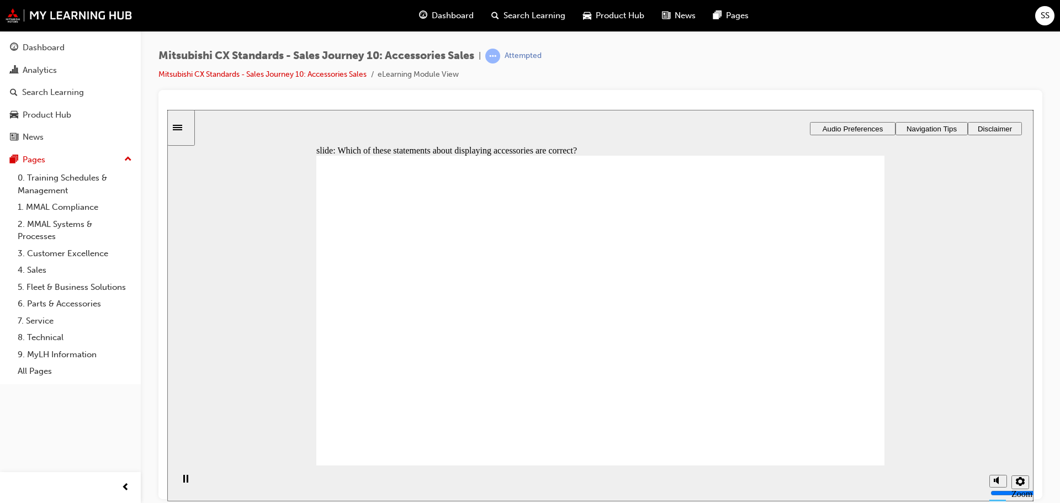
checkbox input "true"
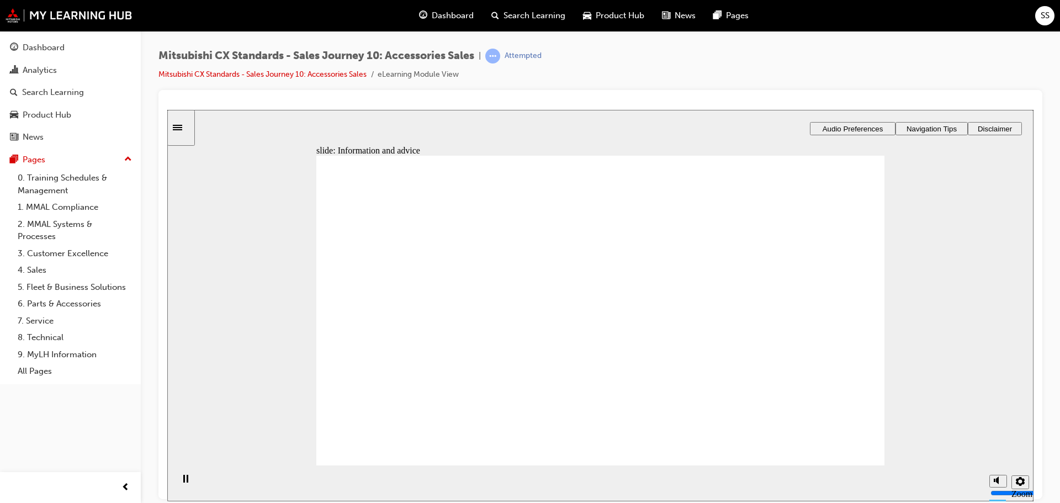
drag, startPoint x: 475, startPoint y: 362, endPoint x: 801, endPoint y: 289, distance: 334.3
drag, startPoint x: 461, startPoint y: 353, endPoint x: 615, endPoint y: 305, distance: 161.4
drag, startPoint x: 430, startPoint y: 353, endPoint x: 598, endPoint y: 305, distance: 174.8
drag, startPoint x: 474, startPoint y: 357, endPoint x: 627, endPoint y: 346, distance: 153.3
drag, startPoint x: 411, startPoint y: 361, endPoint x: 584, endPoint y: 361, distance: 172.9
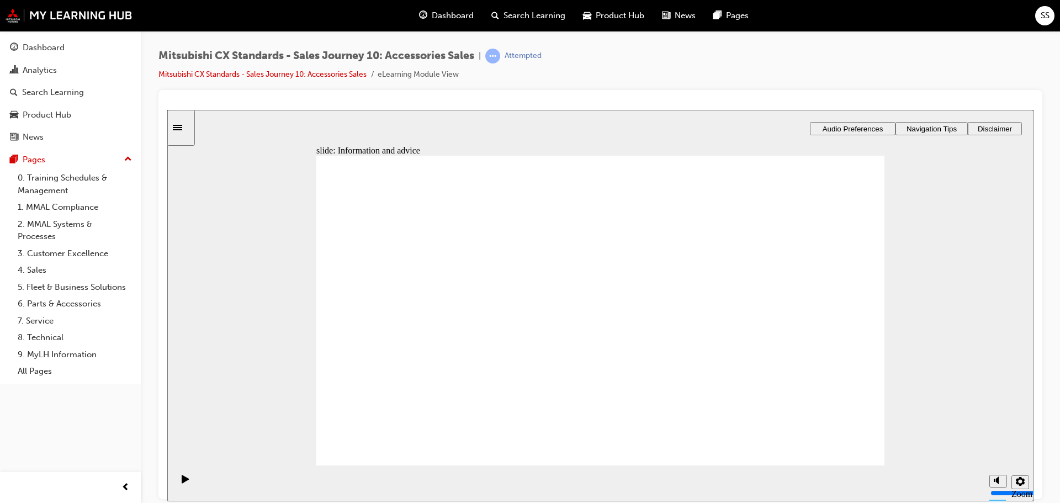
drag, startPoint x: 499, startPoint y: 369, endPoint x: 576, endPoint y: 377, distance: 77.2
drag, startPoint x: 560, startPoint y: 271, endPoint x: 776, endPoint y: 281, distance: 216.2
drag, startPoint x: 566, startPoint y: 284, endPoint x: 598, endPoint y: 295, distance: 34.6
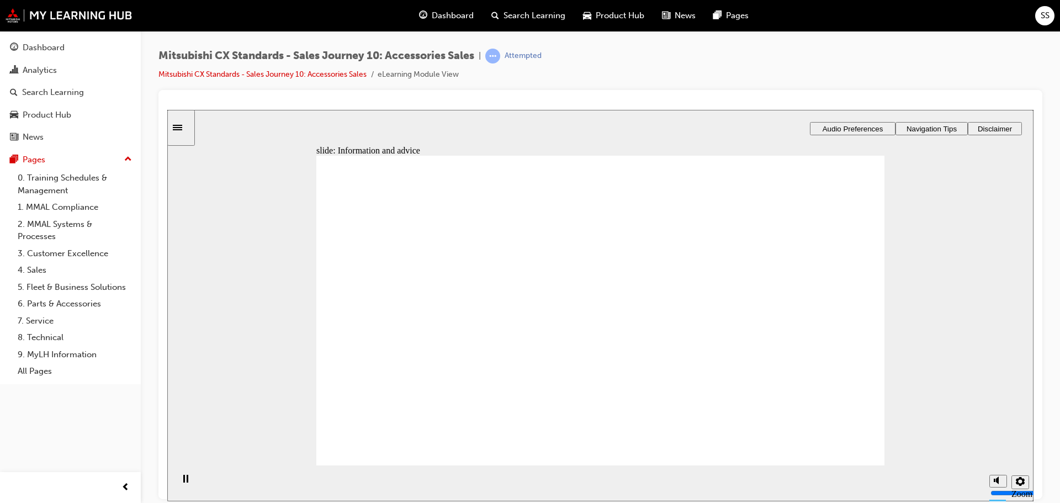
checkbox input "true"
checkbox input "false"
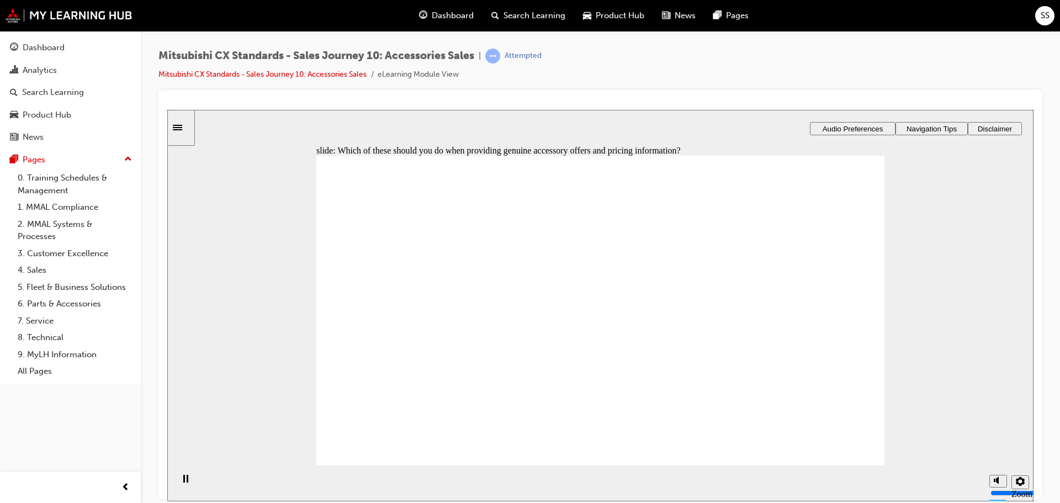
drag, startPoint x: 544, startPoint y: 351, endPoint x: 603, endPoint y: 384, distance: 67.3
drag, startPoint x: 434, startPoint y: 371, endPoint x: 830, endPoint y: 288, distance: 404.5
drag, startPoint x: 495, startPoint y: 358, endPoint x: 641, endPoint y: 327, distance: 148.5
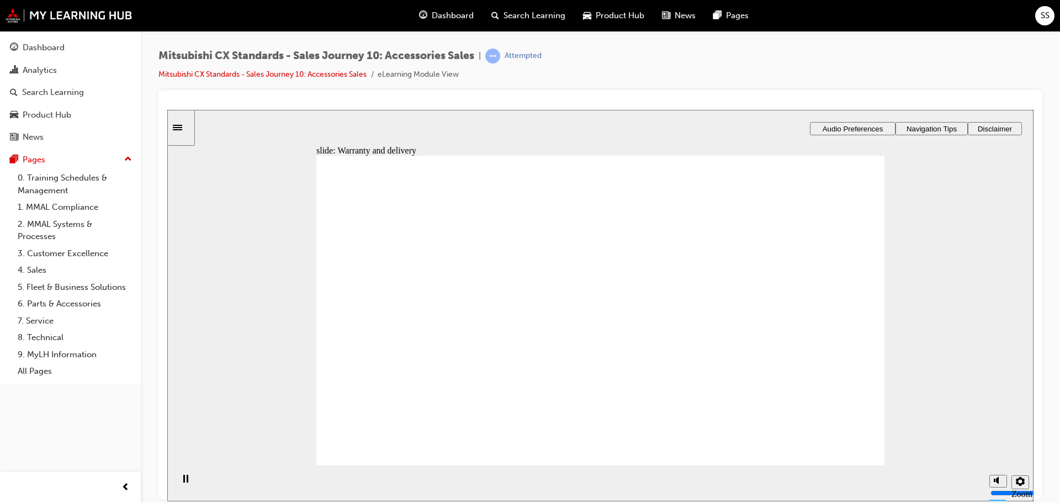
drag, startPoint x: 502, startPoint y: 351, endPoint x: 829, endPoint y: 336, distance: 327.3
drag, startPoint x: 472, startPoint y: 352, endPoint x: 597, endPoint y: 328, distance: 127.7
drag, startPoint x: 469, startPoint y: 358, endPoint x: 596, endPoint y: 352, distance: 127.2
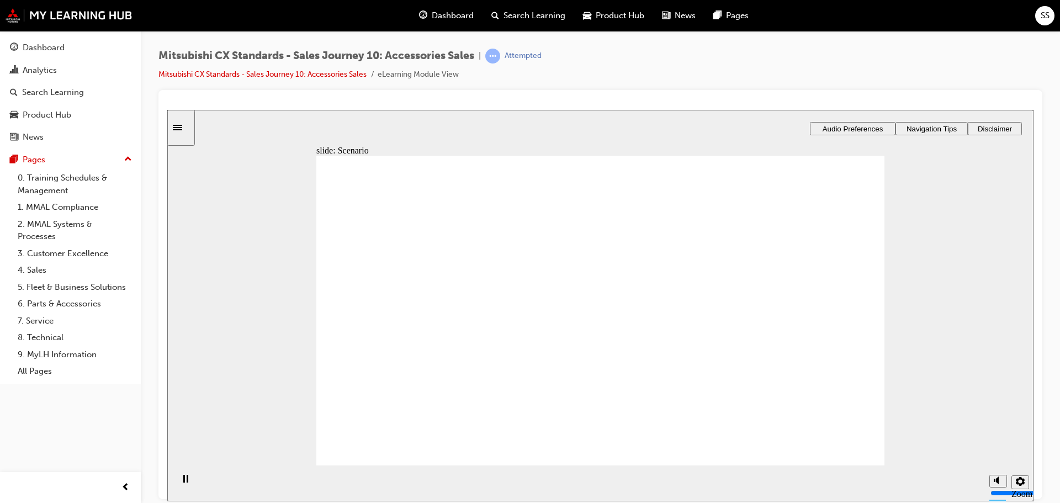
checkbox input "true"
drag, startPoint x: 452, startPoint y: 249, endPoint x: 568, endPoint y: 242, distance: 116.8
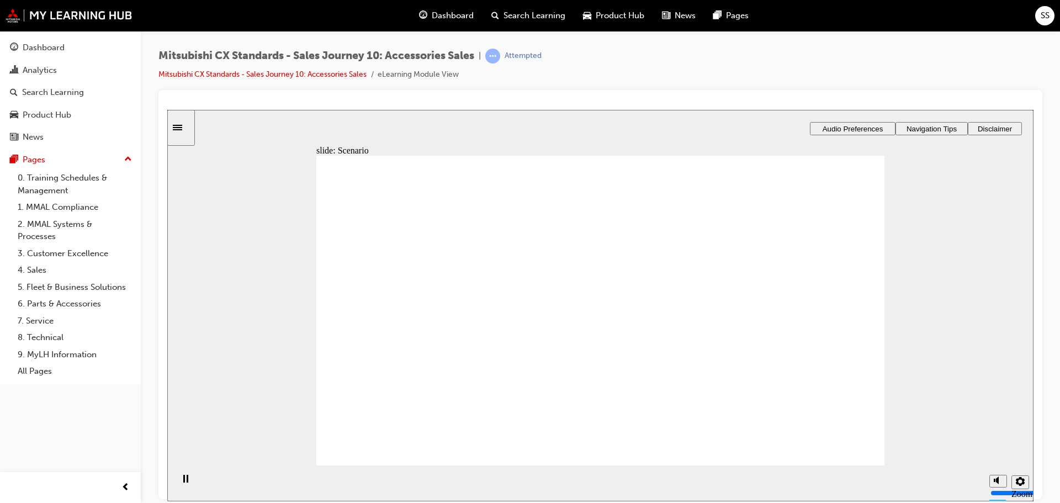
checkbox input "true"
drag, startPoint x: 393, startPoint y: 411, endPoint x: 510, endPoint y: 429, distance: 119.0
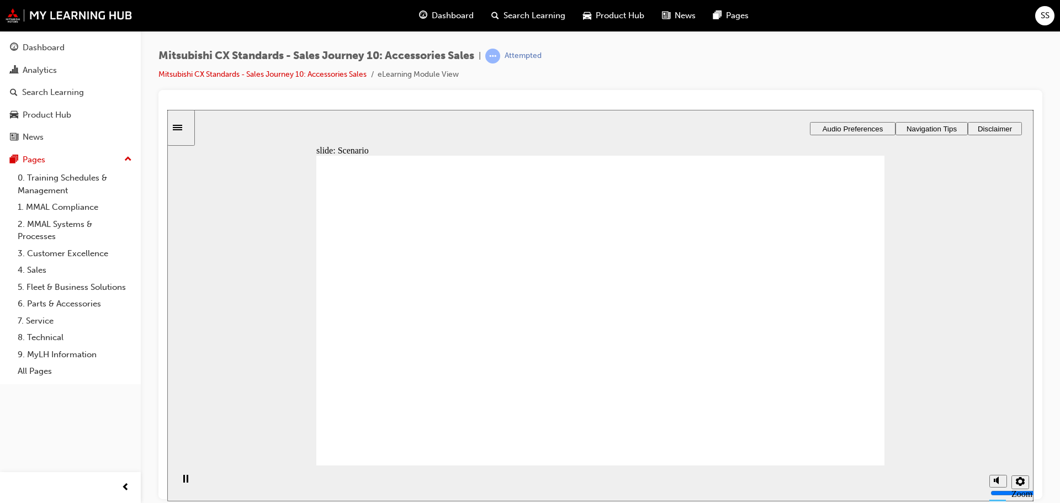
checkbox input "true"
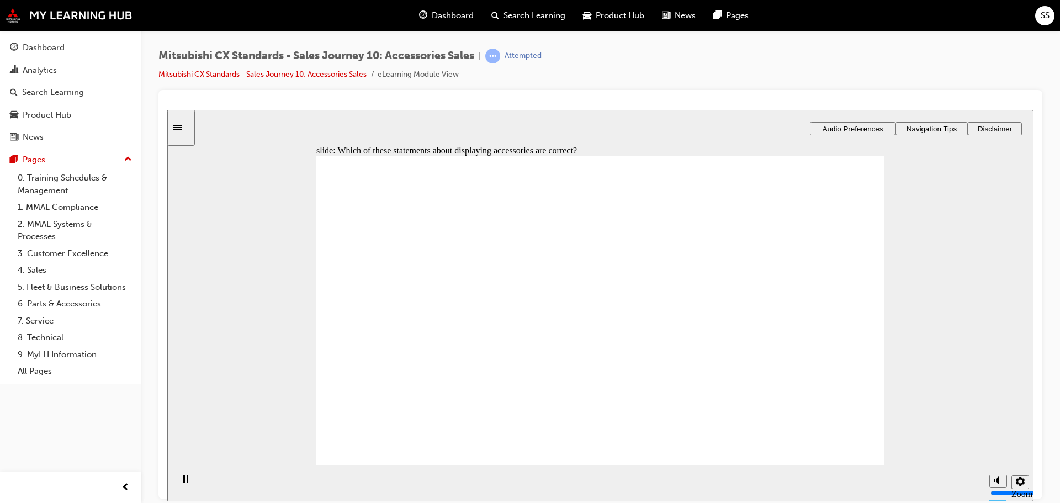
checkbox input "true"
drag, startPoint x: 427, startPoint y: 360, endPoint x: 780, endPoint y: 309, distance: 356.6
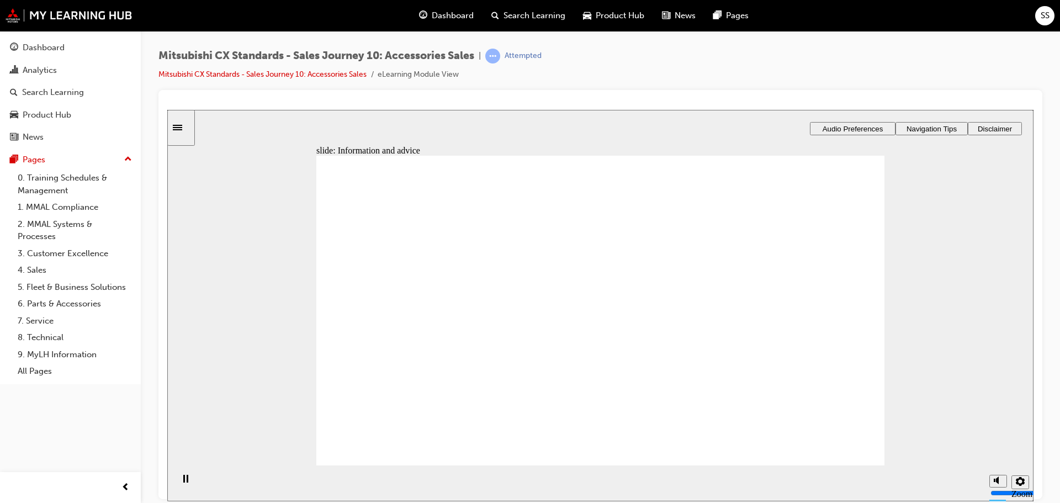
drag, startPoint x: 439, startPoint y: 360, endPoint x: 562, endPoint y: 292, distance: 140.2
drag, startPoint x: 423, startPoint y: 366, endPoint x: 751, endPoint y: 322, distance: 331.0
drag, startPoint x: 382, startPoint y: 345, endPoint x: 573, endPoint y: 300, distance: 196.3
drag, startPoint x: 474, startPoint y: 350, endPoint x: 590, endPoint y: 295, distance: 127.5
drag, startPoint x: 473, startPoint y: 359, endPoint x: 592, endPoint y: 328, distance: 123.2
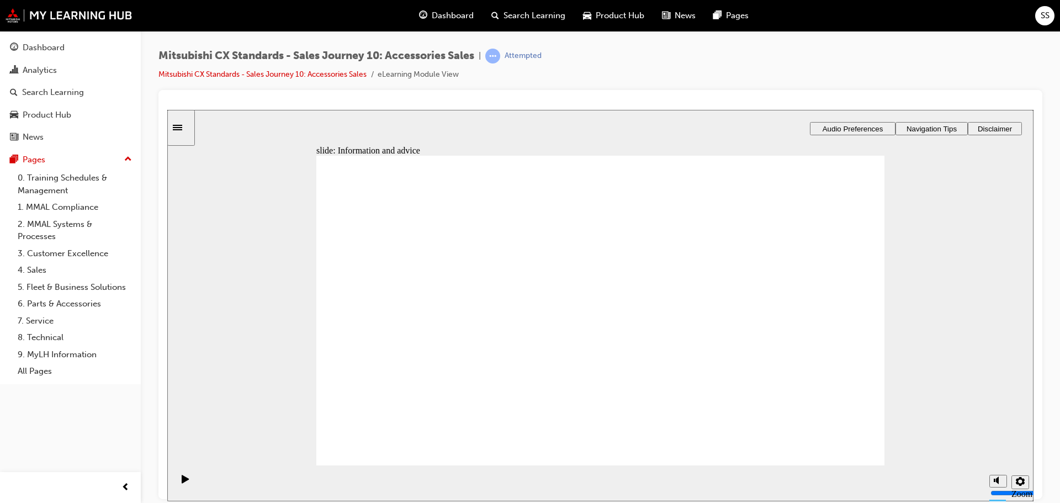
drag, startPoint x: 435, startPoint y: 351, endPoint x: 591, endPoint y: 362, distance: 156.2
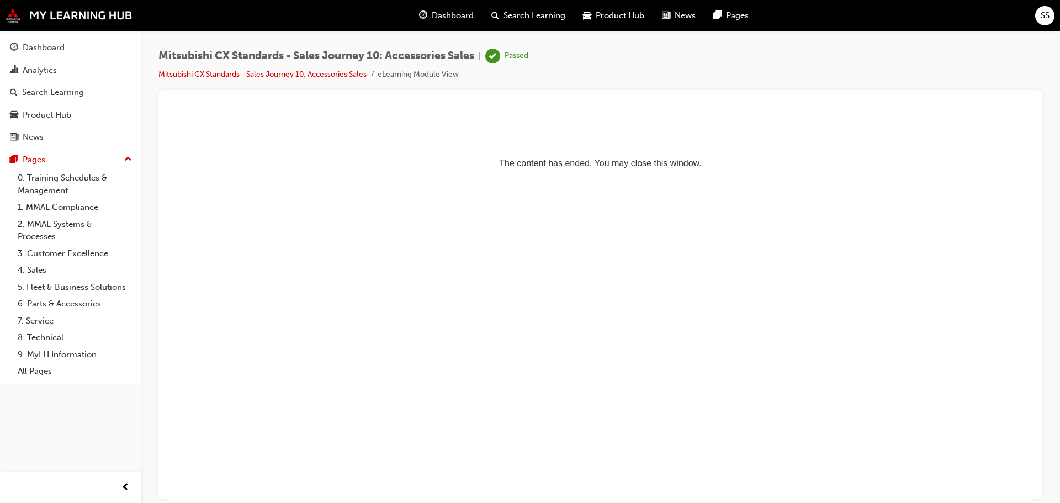
click at [446, 21] on span "Dashboard" at bounding box center [453, 15] width 42 height 13
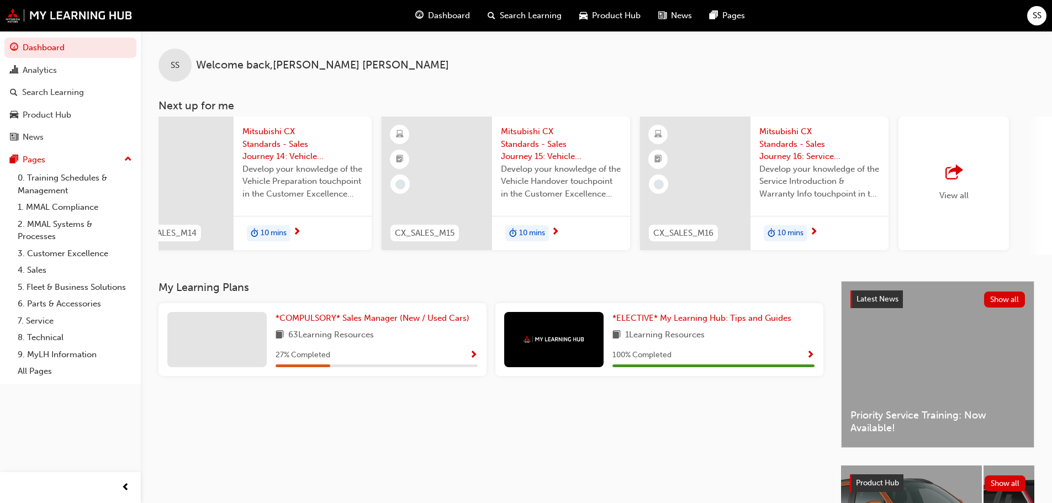
scroll to position [0, 656]
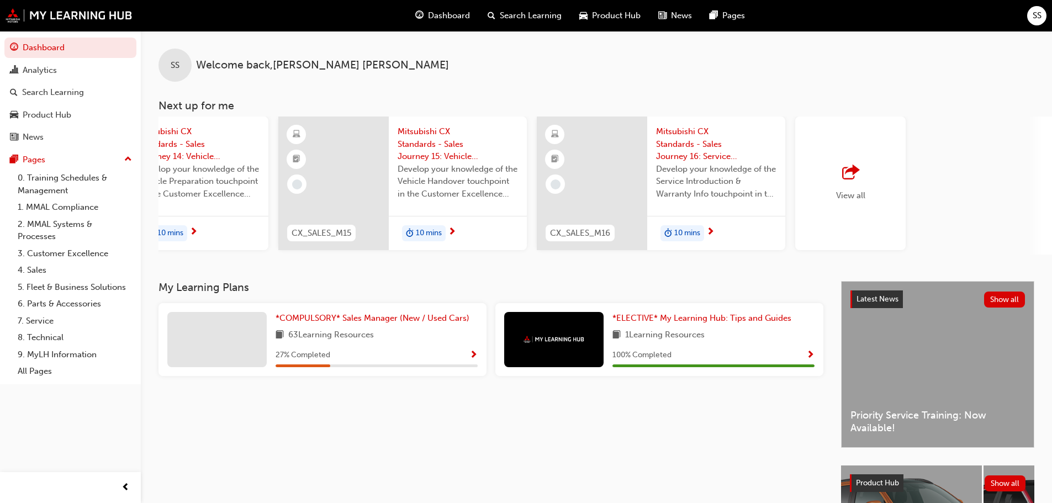
click at [848, 194] on span "View all" at bounding box center [850, 196] width 29 height 10
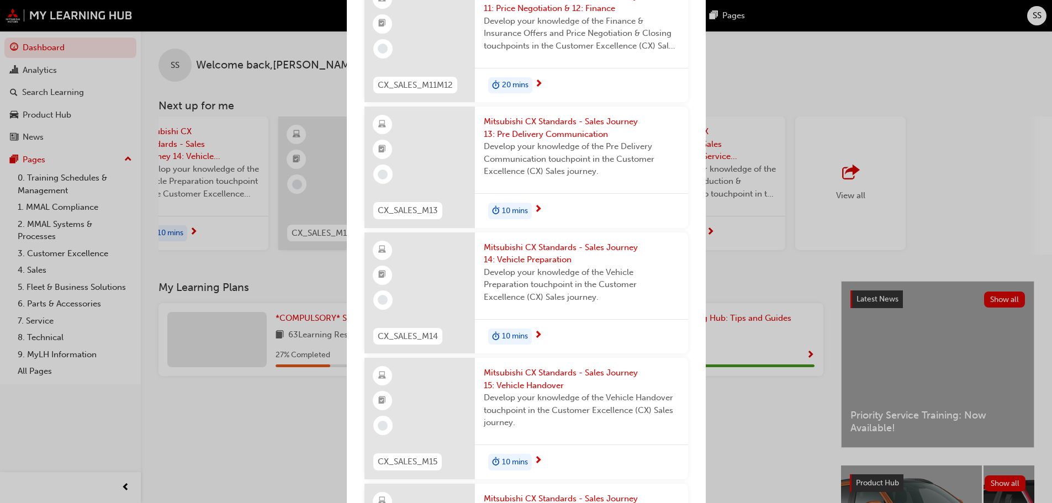
scroll to position [0, 0]
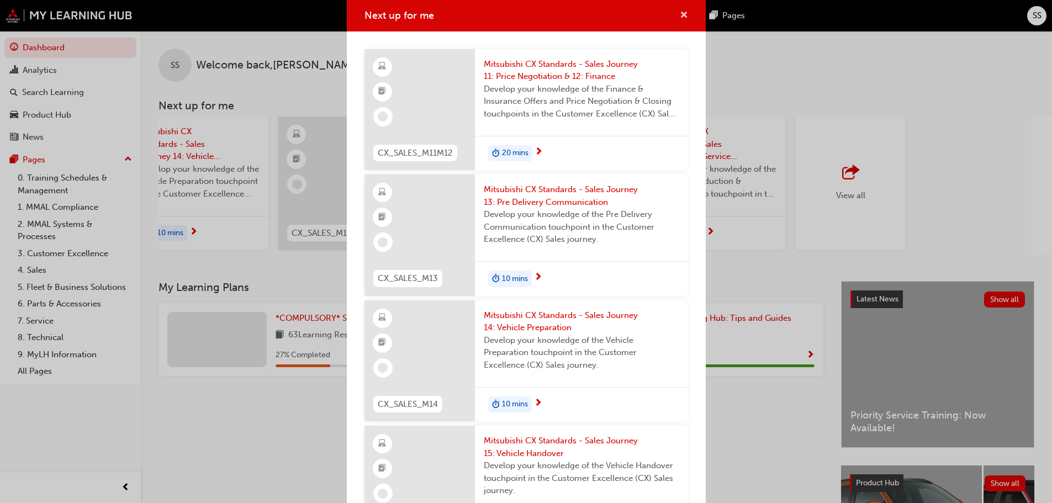
click at [680, 11] on span "cross-icon" at bounding box center [684, 16] width 8 height 10
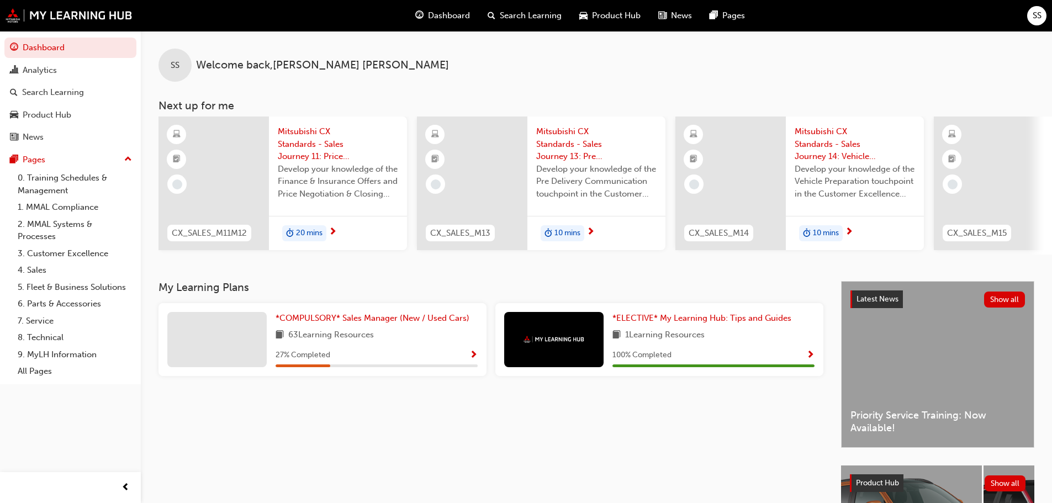
click at [306, 141] on span "Mitsubishi CX Standards - Sales Journey 11: Price Negotiation & 12: Finance" at bounding box center [338, 144] width 120 height 38
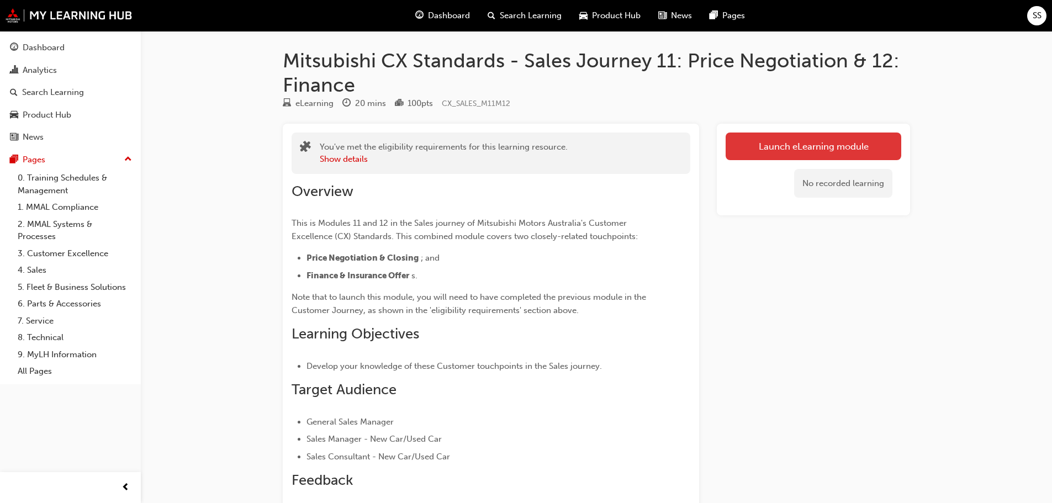
click at [851, 140] on link "Launch eLearning module" at bounding box center [814, 147] width 176 height 28
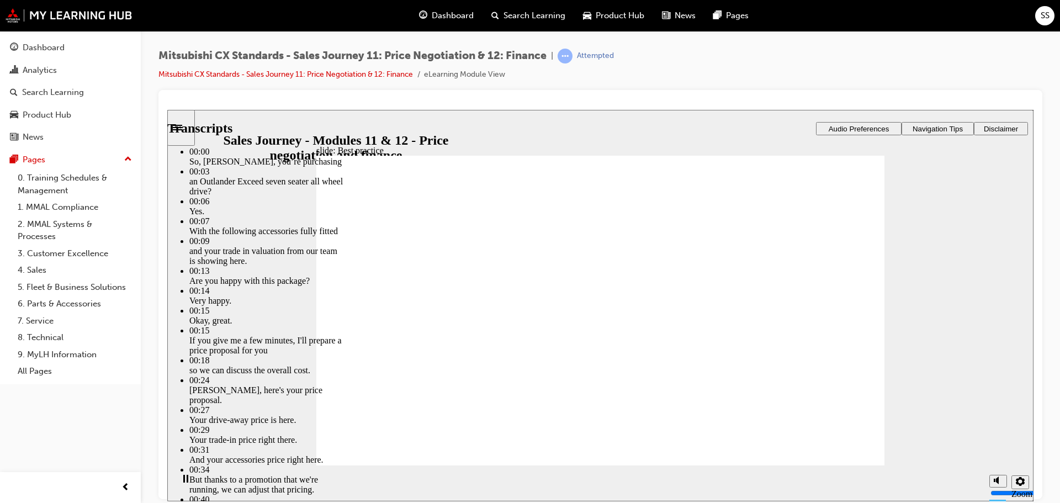
type input "221"
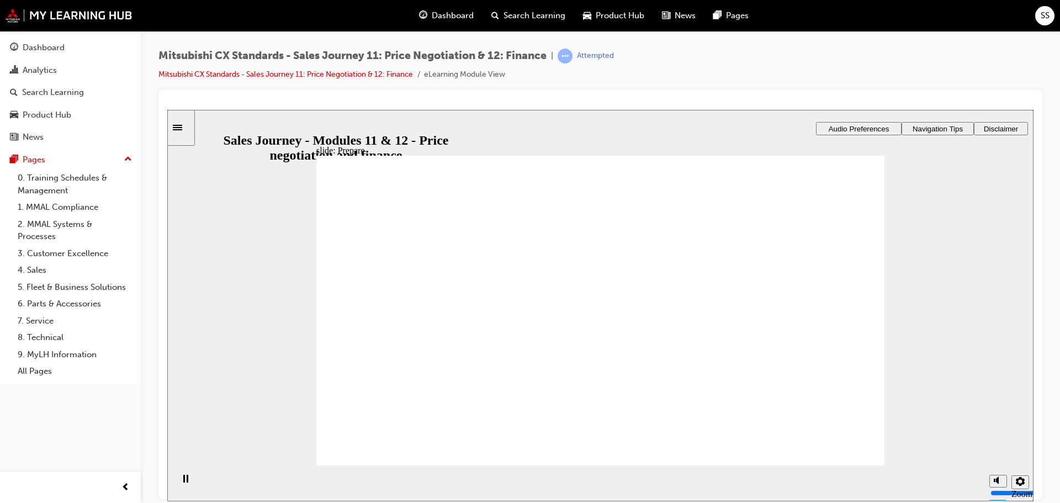
checkbox input "true"
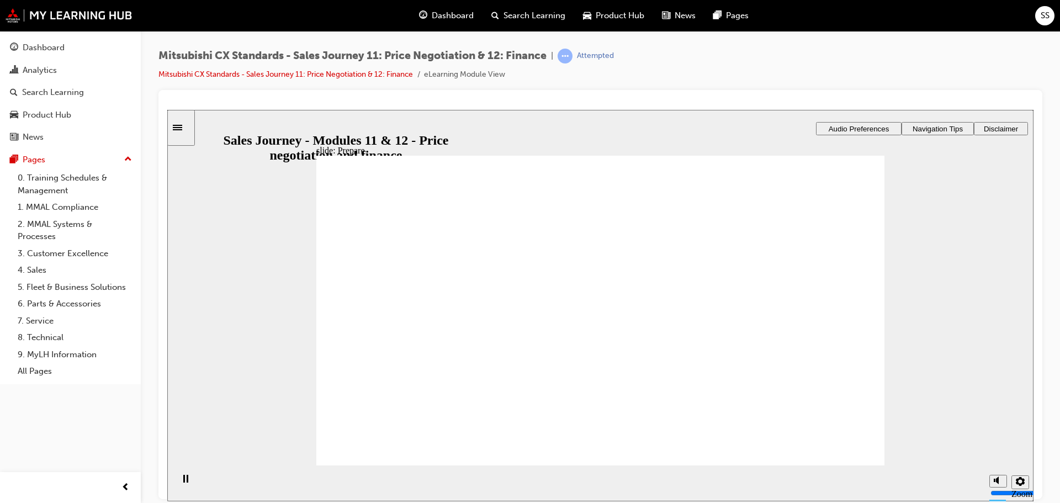
drag, startPoint x: 450, startPoint y: 329, endPoint x: 826, endPoint y: 292, distance: 377.4
drag, startPoint x: 432, startPoint y: 341, endPoint x: 613, endPoint y: 292, distance: 187.2
drag, startPoint x: 451, startPoint y: 347, endPoint x: 636, endPoint y: 315, distance: 187.8
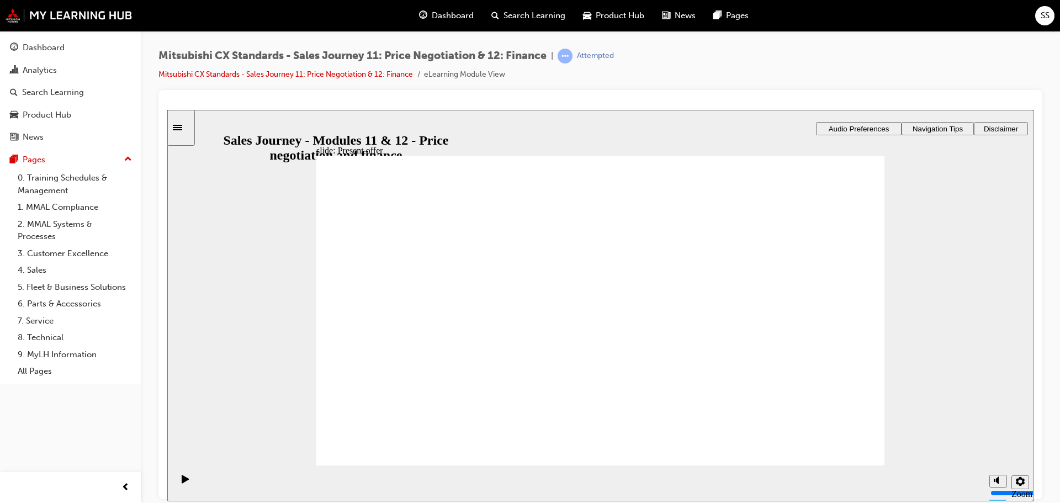
drag, startPoint x: 470, startPoint y: 346, endPoint x: 600, endPoint y: 341, distance: 129.9
drag, startPoint x: 460, startPoint y: 350, endPoint x: 576, endPoint y: 363, distance: 116.7
drag, startPoint x: 463, startPoint y: 350, endPoint x: 600, endPoint y: 392, distance: 143.1
drag, startPoint x: 847, startPoint y: 449, endPoint x: 847, endPoint y: 442, distance: 6.6
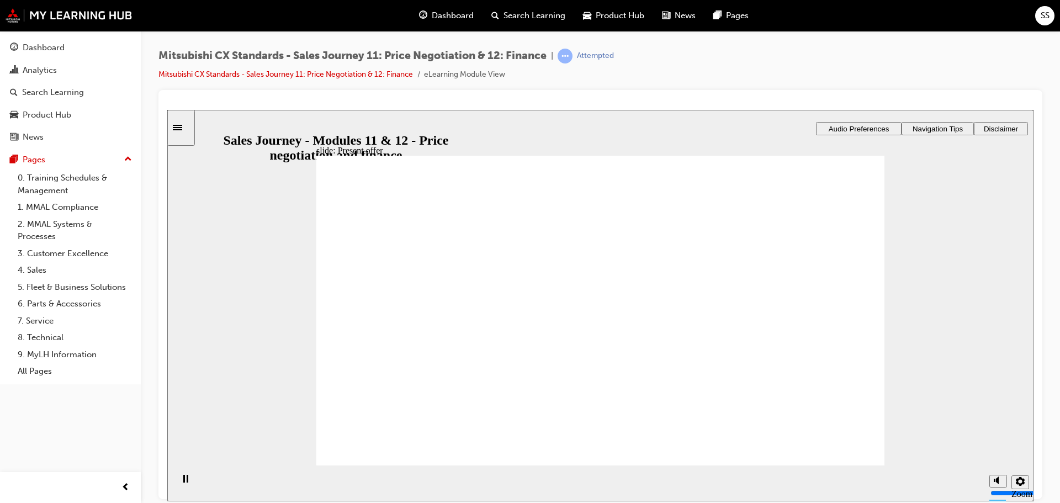
checkbox input "true"
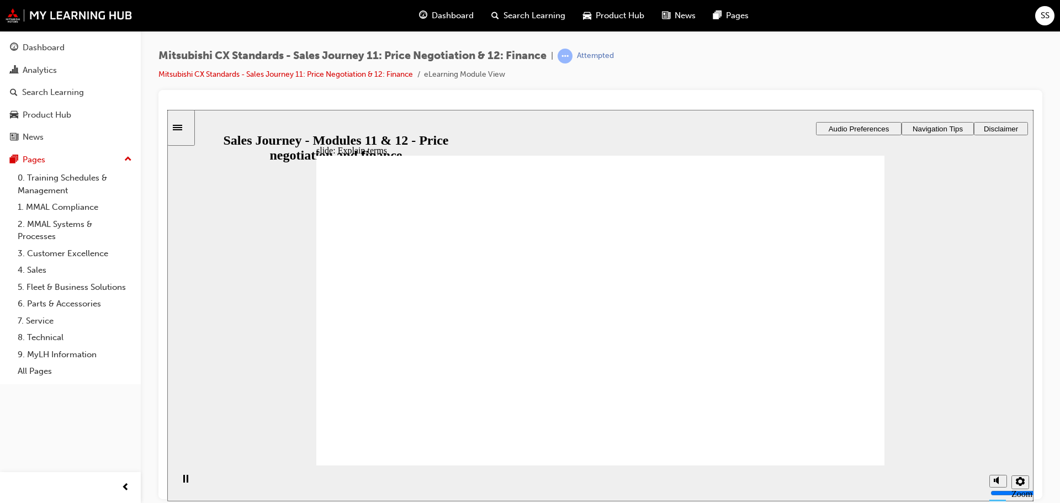
checkbox input "true"
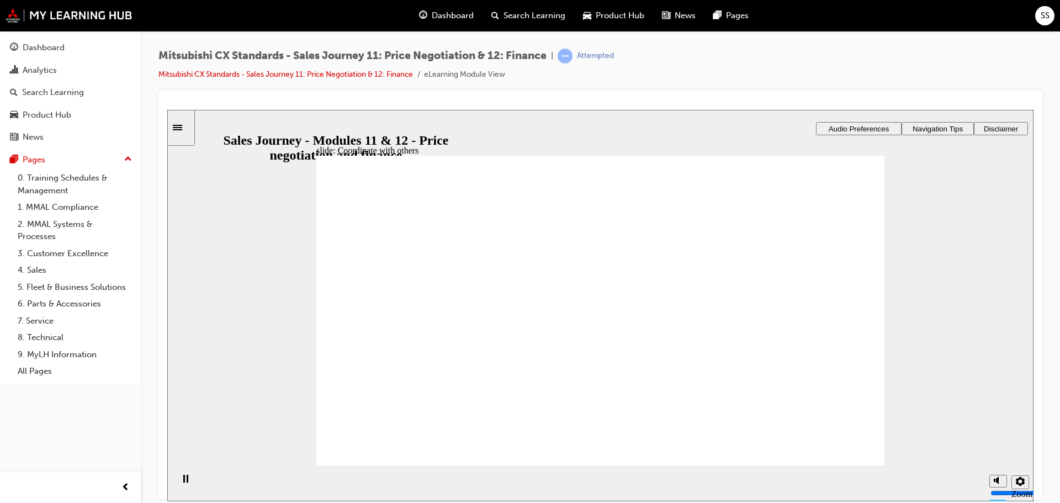
checkbox input "true"
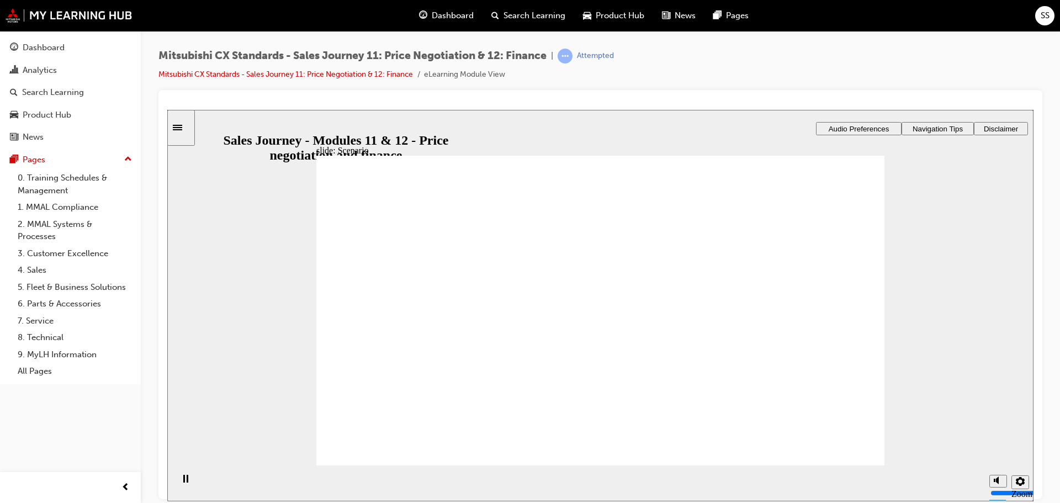
drag, startPoint x: 613, startPoint y: 231, endPoint x: 756, endPoint y: 225, distance: 142.6
drag, startPoint x: 634, startPoint y: 252, endPoint x: 734, endPoint y: 249, distance: 100.0
drag, startPoint x: 591, startPoint y: 296, endPoint x: 712, endPoint y: 298, distance: 121.5
drag, startPoint x: 610, startPoint y: 331, endPoint x: 779, endPoint y: 328, distance: 169.0
drag, startPoint x: 643, startPoint y: 363, endPoint x: 836, endPoint y: 369, distance: 193.4
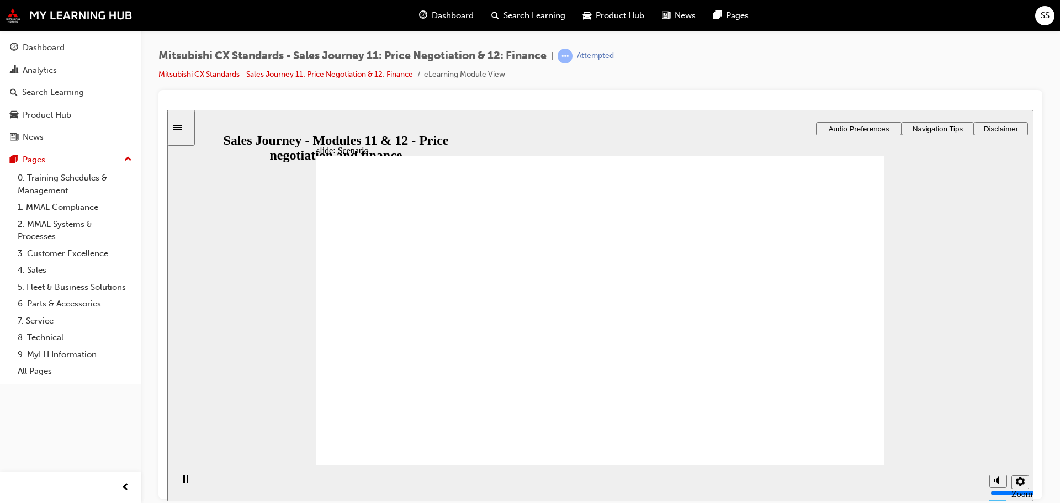
drag, startPoint x: 611, startPoint y: 396, endPoint x: 794, endPoint y: 397, distance: 182.8
drag, startPoint x: 760, startPoint y: 302, endPoint x: 762, endPoint y: 220, distance: 81.8
drag, startPoint x: 763, startPoint y: 261, endPoint x: 763, endPoint y: 283, distance: 22.7
drag, startPoint x: 663, startPoint y: 288, endPoint x: 779, endPoint y: 259, distance: 119.5
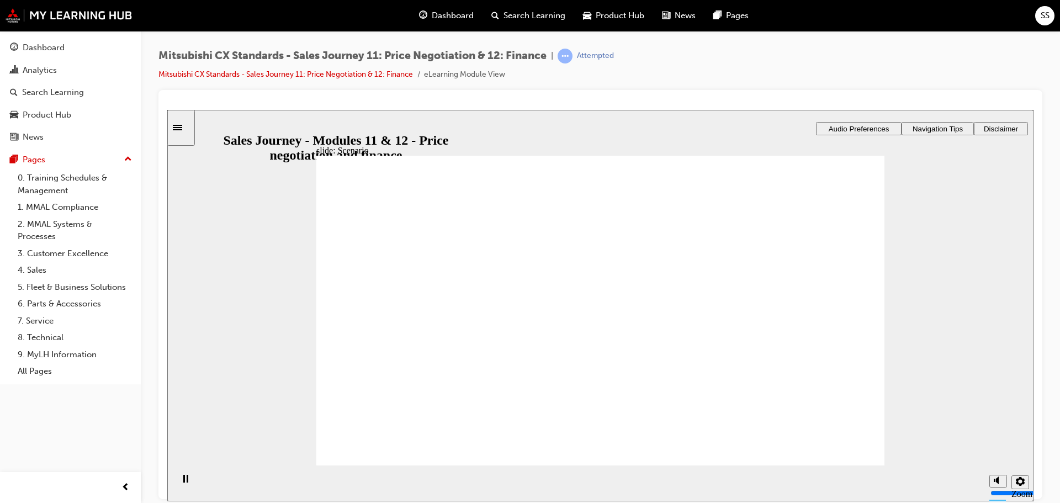
drag, startPoint x: 750, startPoint y: 399, endPoint x: 753, endPoint y: 222, distance: 177.3
drag, startPoint x: 616, startPoint y: 239, endPoint x: 770, endPoint y: 403, distance: 225.8
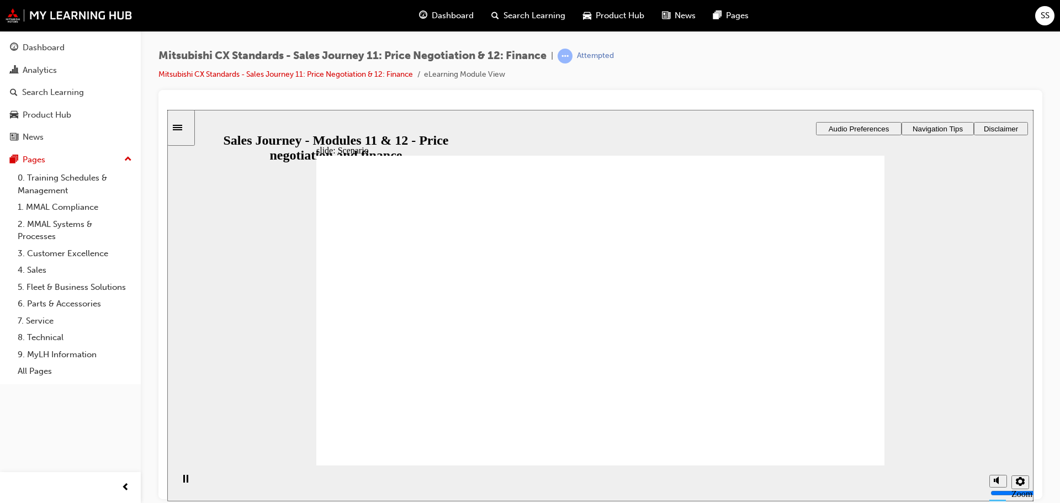
drag, startPoint x: 738, startPoint y: 297, endPoint x: 795, endPoint y: 407, distance: 124.2
drag, startPoint x: 616, startPoint y: 223, endPoint x: 773, endPoint y: 326, distance: 187.8
drag, startPoint x: 818, startPoint y: 433, endPoint x: 836, endPoint y: 438, distance: 18.4
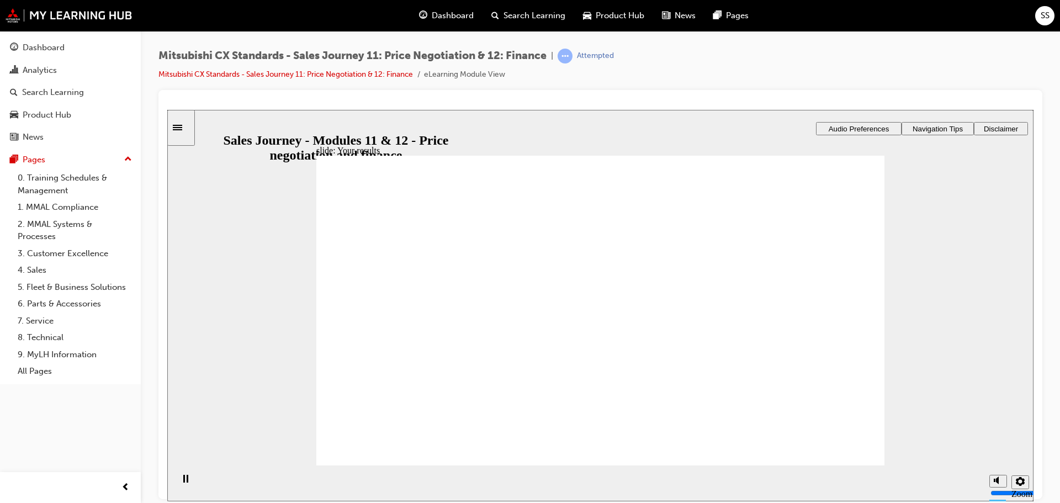
drag, startPoint x: 416, startPoint y: 359, endPoint x: 615, endPoint y: 295, distance: 208.4
drag, startPoint x: 533, startPoint y: 307, endPoint x: 764, endPoint y: 297, distance: 231.1
drag, startPoint x: 487, startPoint y: 345, endPoint x: 630, endPoint y: 324, distance: 144.6
drag, startPoint x: 440, startPoint y: 353, endPoint x: 614, endPoint y: 367, distance: 174.6
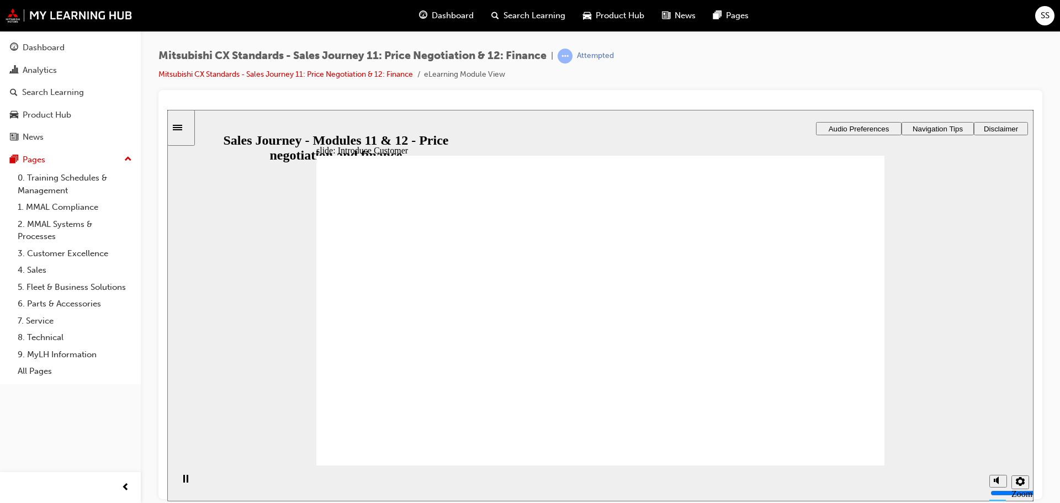
drag, startPoint x: 788, startPoint y: 292, endPoint x: 659, endPoint y: 376, distance: 153.3
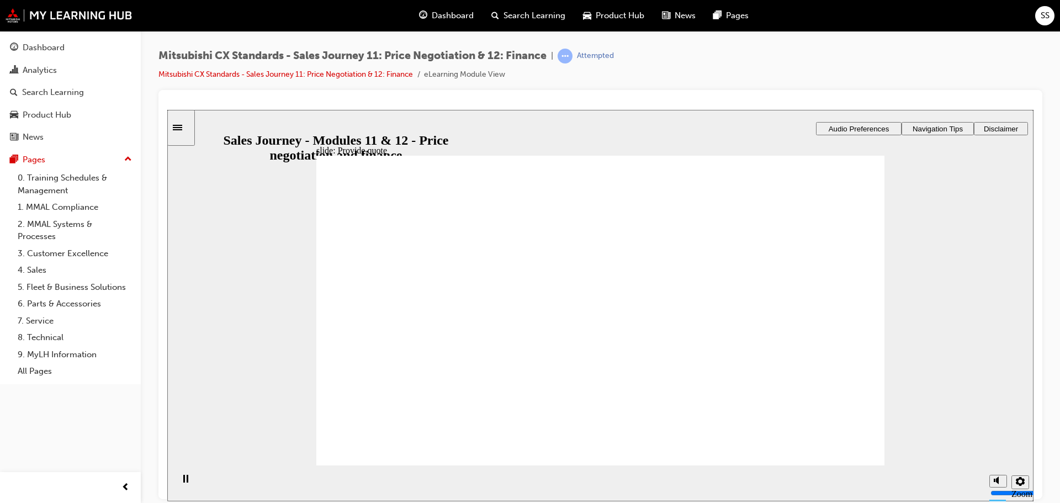
checkbox input "true"
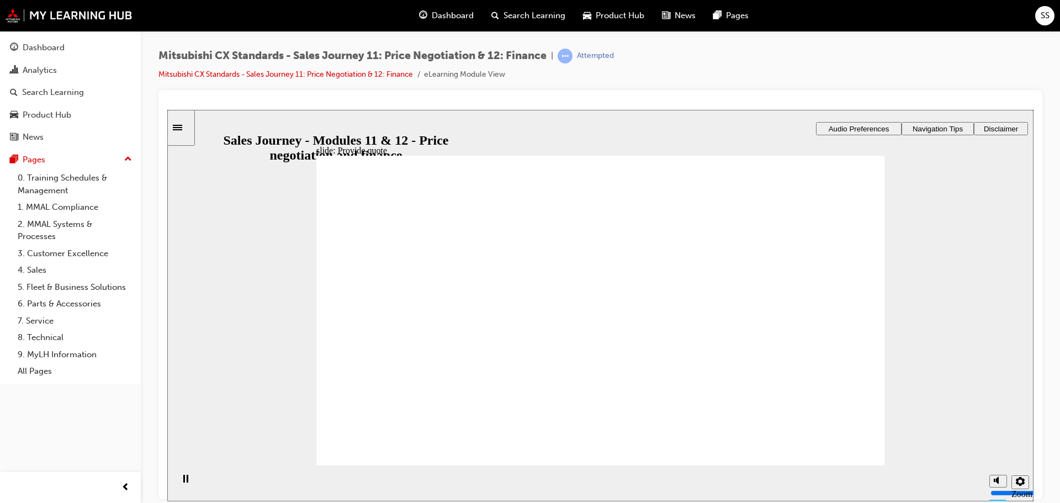
checkbox input "true"
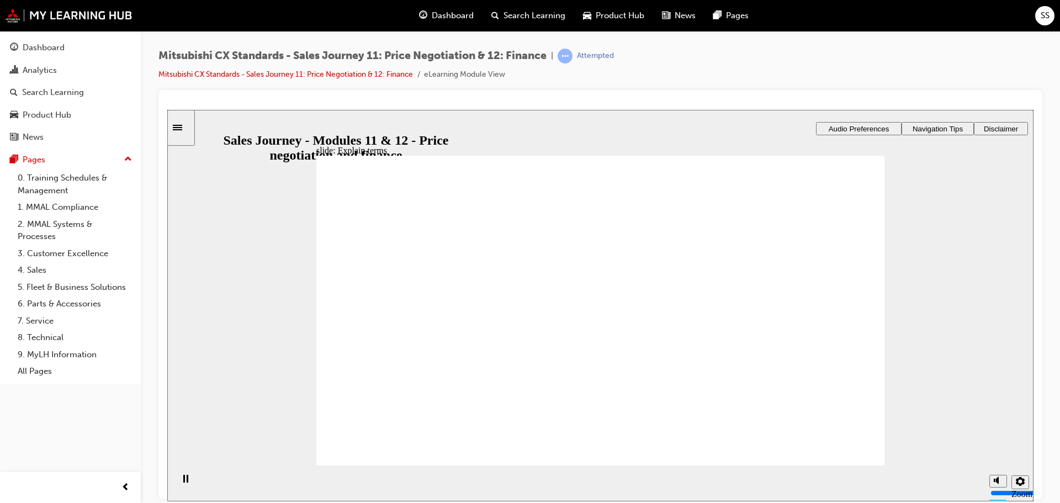
checkbox input "true"
drag, startPoint x: 476, startPoint y: 329, endPoint x: 467, endPoint y: 346, distance: 19.8
checkbox input "true"
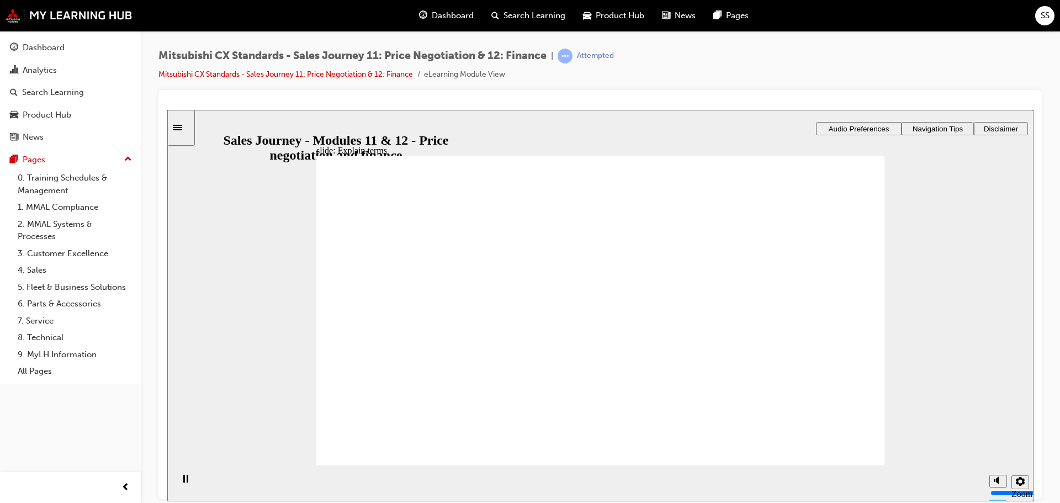
checkbox input "true"
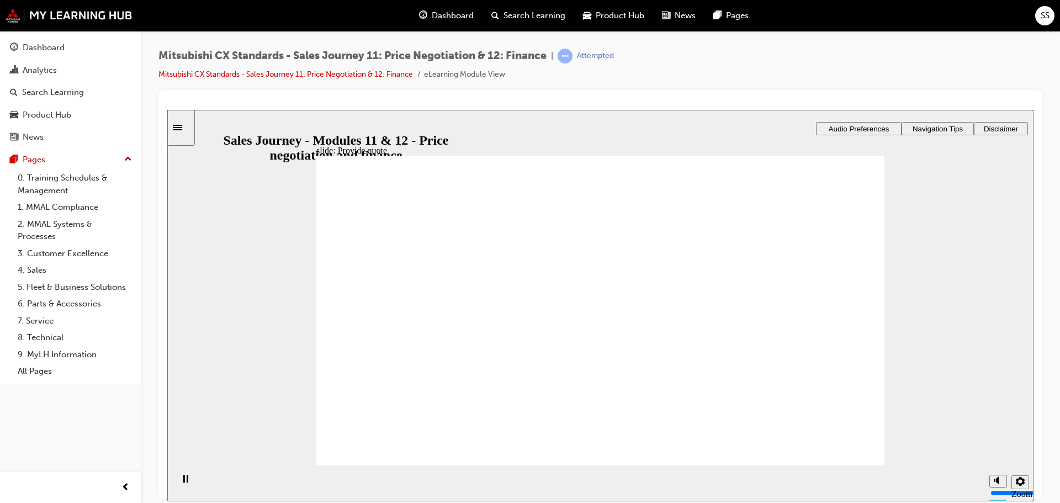
checkbox input "true"
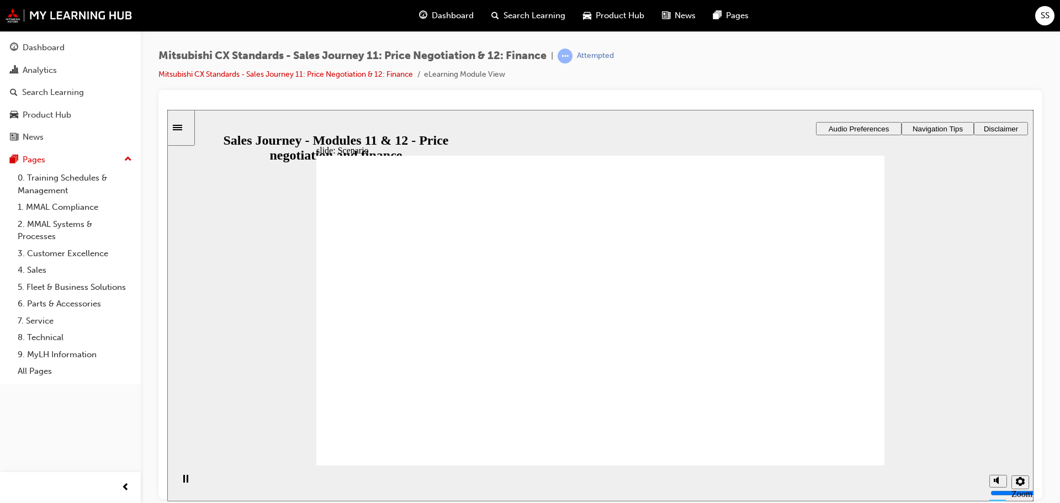
drag, startPoint x: 426, startPoint y: 342, endPoint x: 567, endPoint y: 310, distance: 143.8
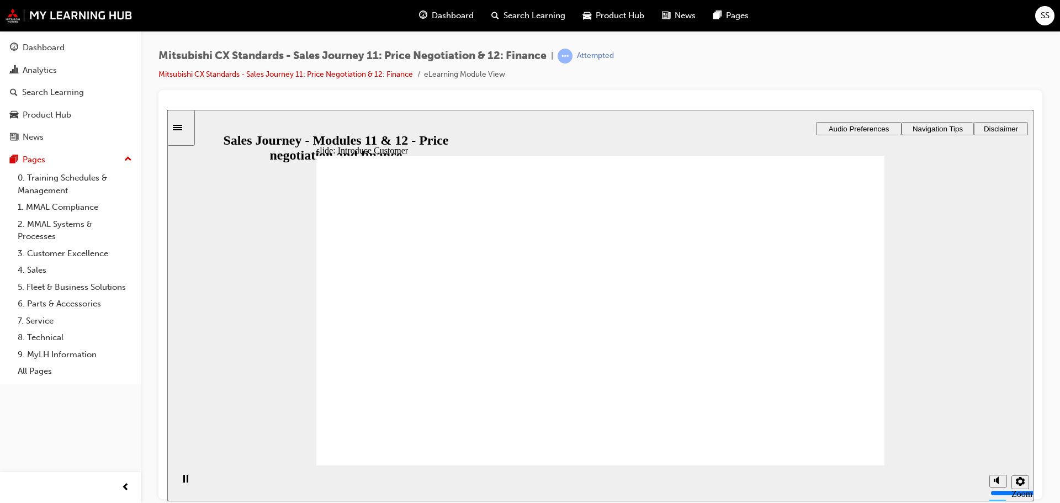
drag, startPoint x: 378, startPoint y: 350, endPoint x: 590, endPoint y: 369, distance: 212.4
drag, startPoint x: 403, startPoint y: 351, endPoint x: 567, endPoint y: 396, distance: 169.6
drag, startPoint x: 457, startPoint y: 411, endPoint x: 431, endPoint y: 408, distance: 26.2
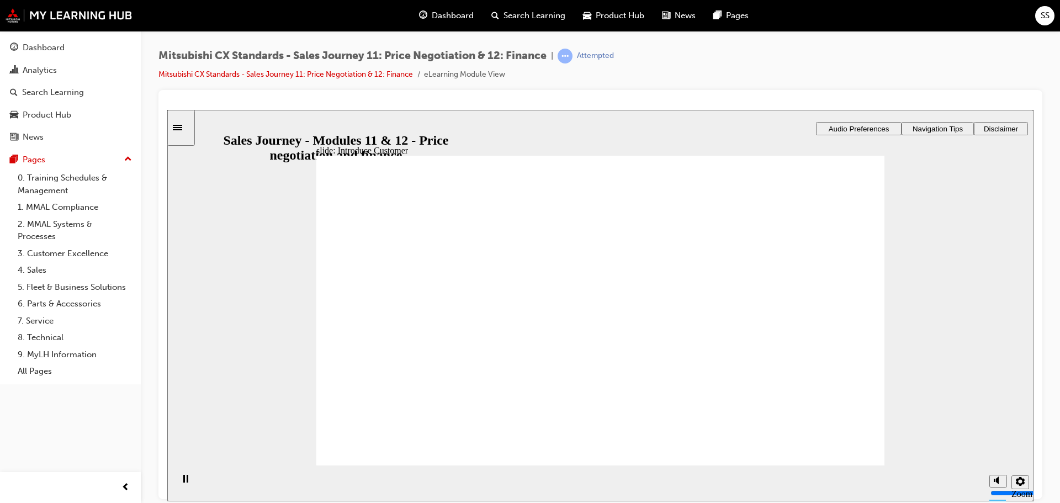
checkbox input "true"
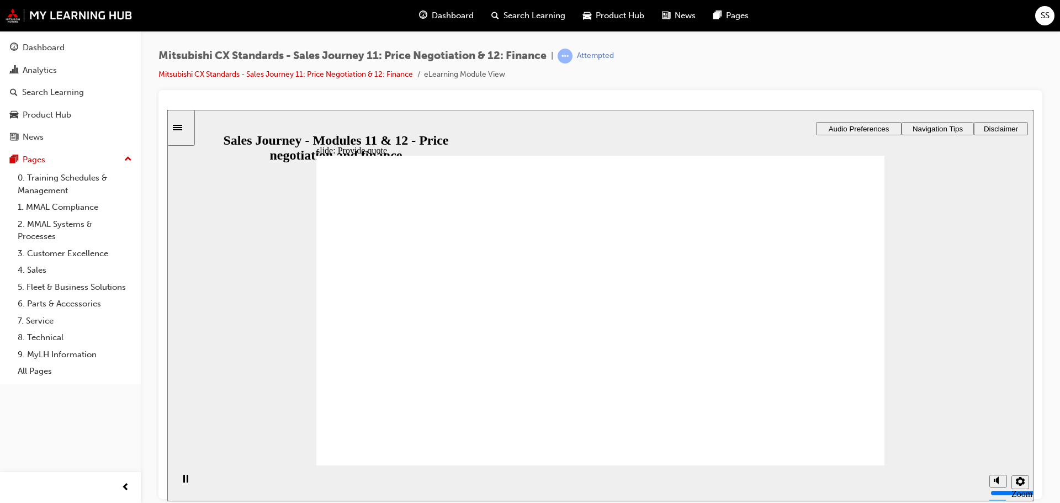
checkbox input "true"
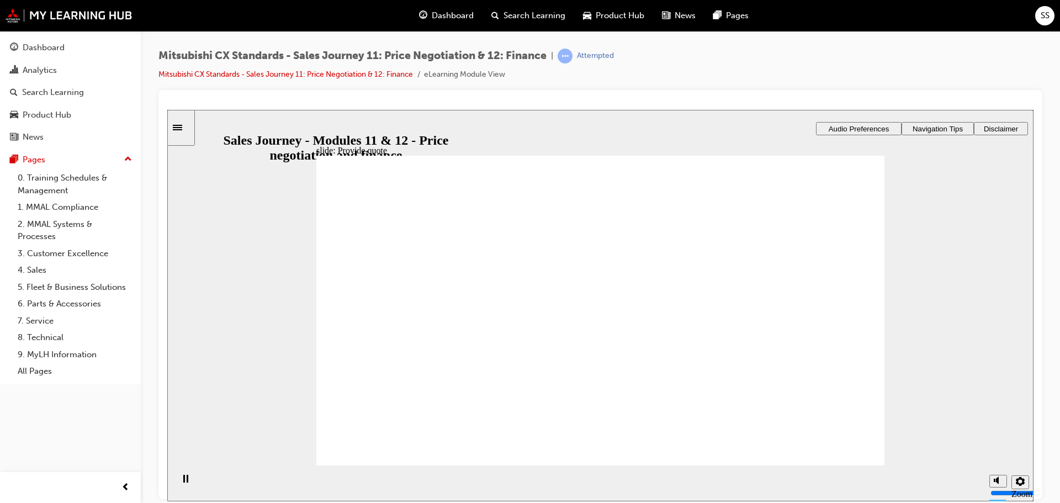
checkbox input "true"
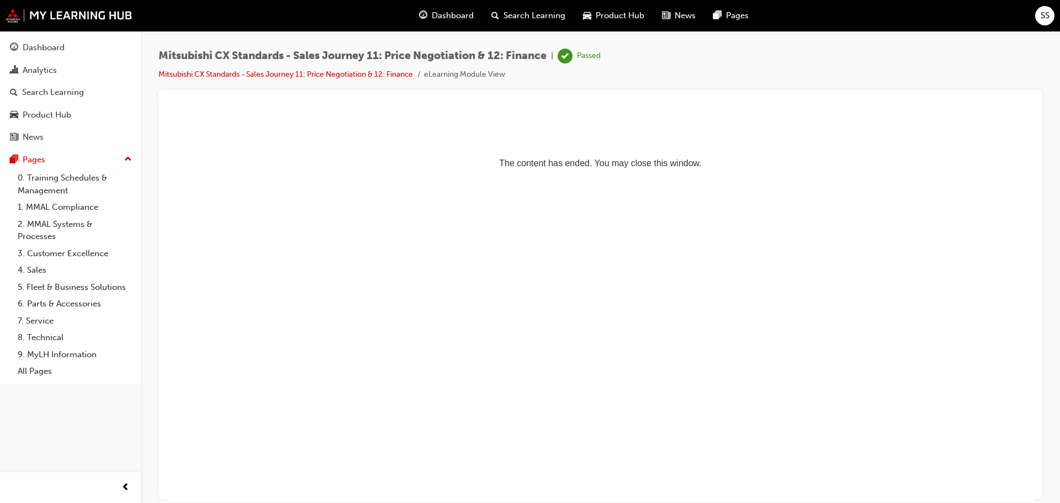
click at [440, 20] on span "Dashboard" at bounding box center [453, 15] width 42 height 13
